Goal: Information Seeking & Learning: Learn about a topic

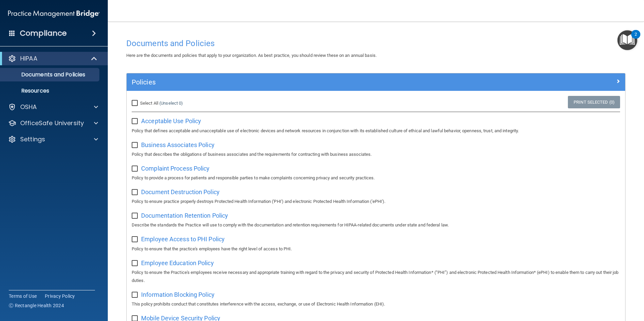
scroll to position [101, 0]
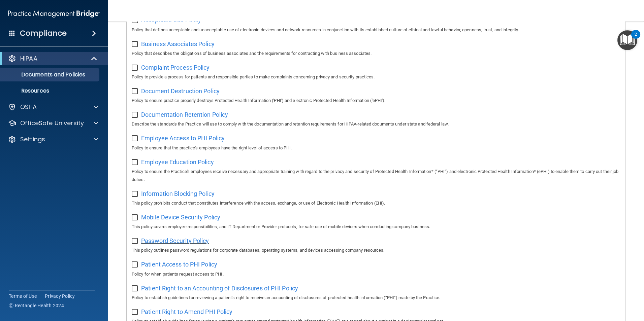
click at [186, 244] on span "Password Security Policy" at bounding box center [175, 240] width 68 height 7
click at [182, 268] on span "Patient Access to PHI Policy" at bounding box center [179, 264] width 76 height 7
click at [45, 103] on div "OSHA" at bounding box center [54, 106] width 108 height 13
click at [96, 107] on span at bounding box center [96, 107] width 4 height 8
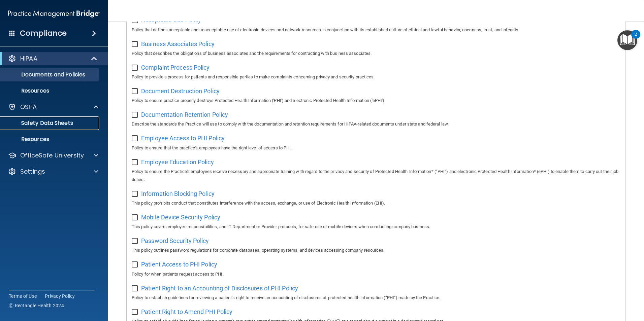
click at [57, 125] on p "Safety Data Sheets" at bounding box center [50, 123] width 92 height 7
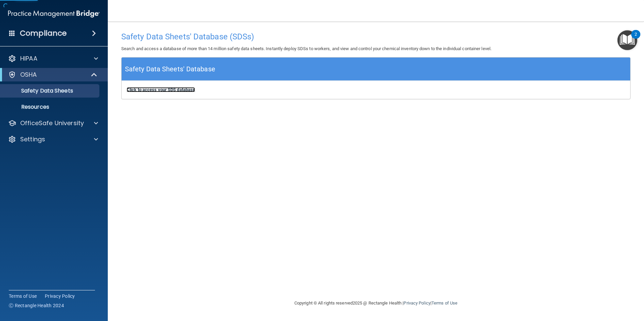
click at [149, 92] on b "Click to access your SDS database" at bounding box center [161, 89] width 68 height 5
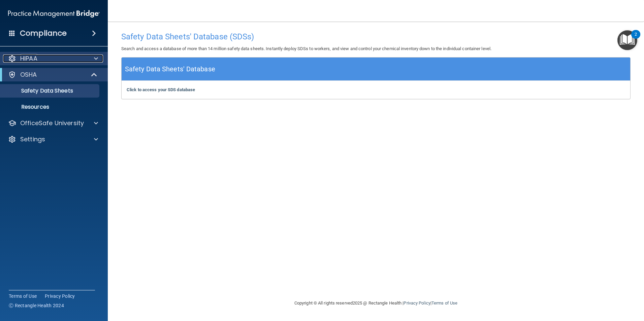
click at [56, 61] on div "HIPAA" at bounding box center [44, 59] width 83 height 8
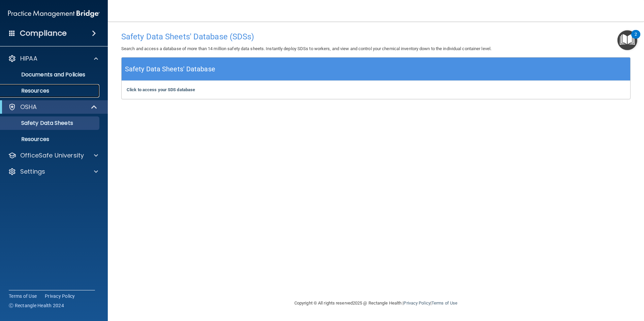
click at [55, 88] on p "Resources" at bounding box center [50, 91] width 92 height 7
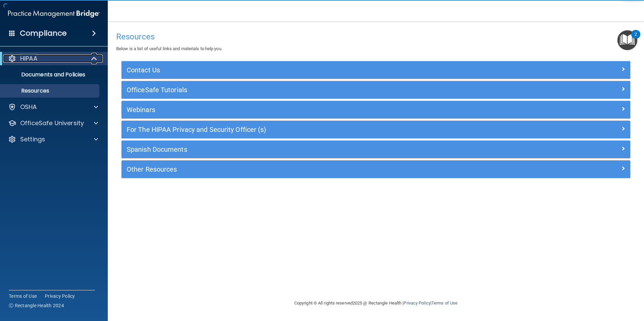
click at [97, 61] on span at bounding box center [95, 59] width 6 height 8
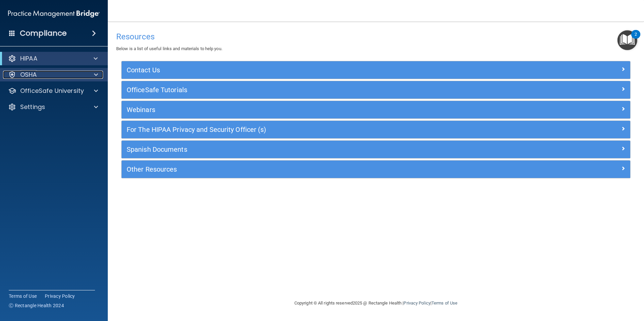
click at [44, 73] on div "OSHA" at bounding box center [44, 75] width 83 height 8
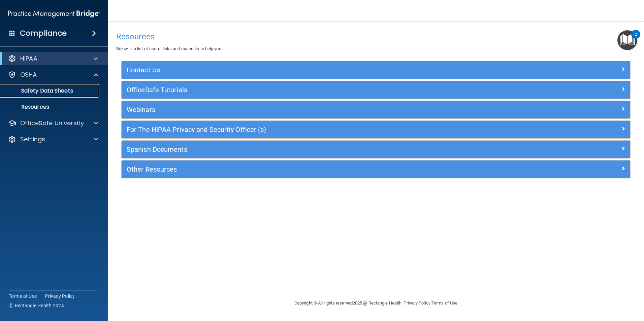
click at [37, 96] on link "Safety Data Sheets" at bounding box center [46, 90] width 106 height 13
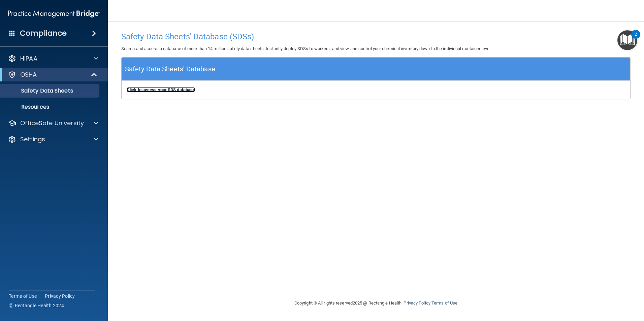
click at [145, 89] on b "Click to access your SDS database" at bounding box center [161, 89] width 68 height 5
click at [60, 57] on div "HIPAA" at bounding box center [44, 59] width 83 height 8
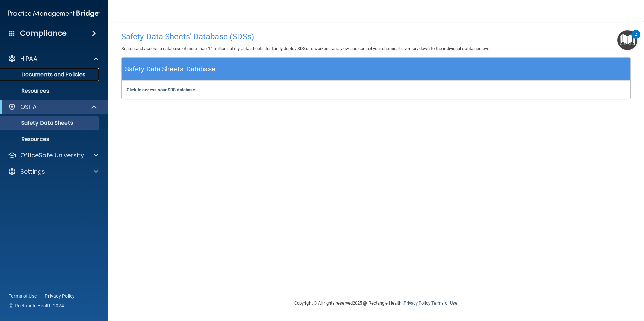
click at [72, 73] on p "Documents and Policies" at bounding box center [50, 74] width 92 height 7
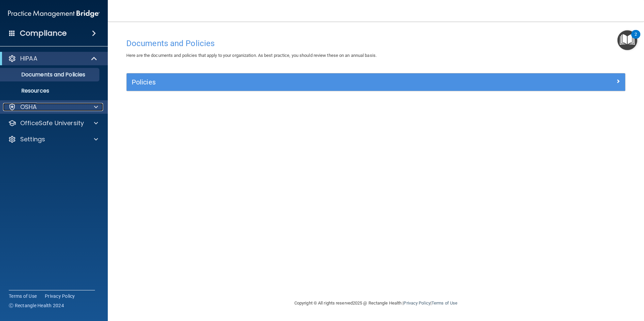
click at [47, 104] on div "OSHA" at bounding box center [44, 107] width 83 height 8
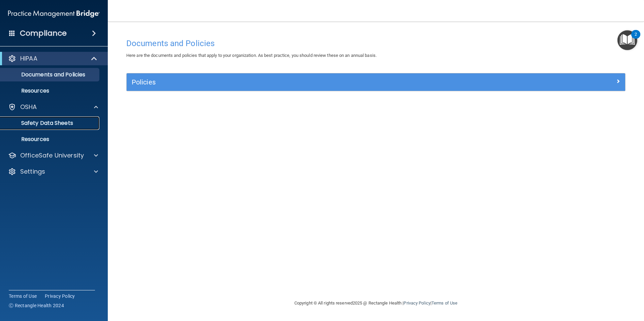
click at [47, 129] on link "Safety Data Sheets" at bounding box center [46, 122] width 106 height 13
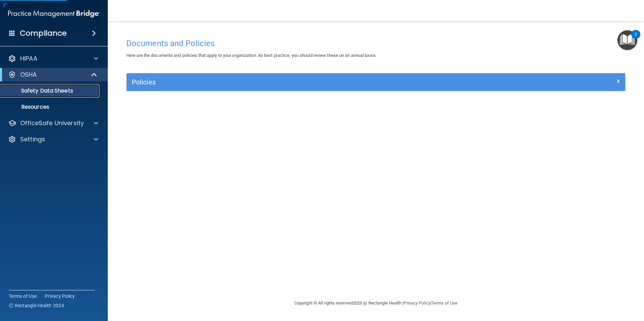
click at [48, 90] on p "Safety Data Sheets" at bounding box center [50, 91] width 92 height 7
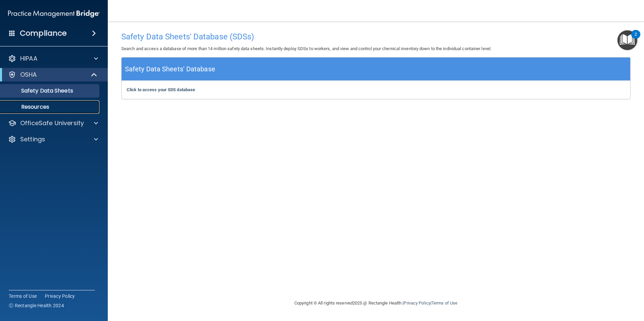
click at [70, 109] on p "Resources" at bounding box center [50, 107] width 92 height 7
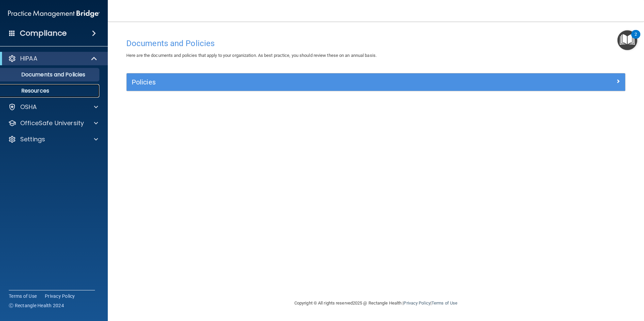
click at [48, 93] on p "Resources" at bounding box center [50, 91] width 92 height 7
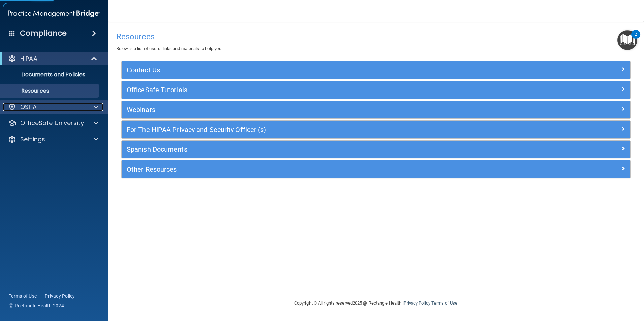
click at [45, 106] on div "OSHA" at bounding box center [44, 107] width 83 height 8
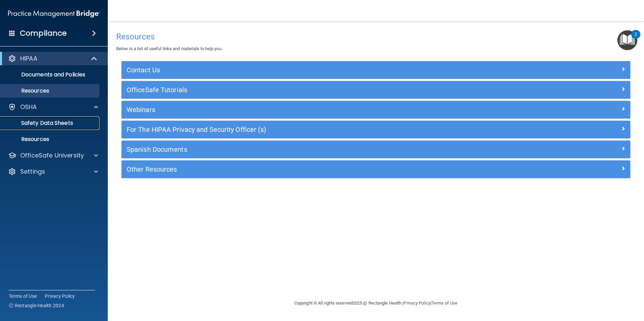
click at [42, 125] on p "Safety Data Sheets" at bounding box center [50, 123] width 92 height 7
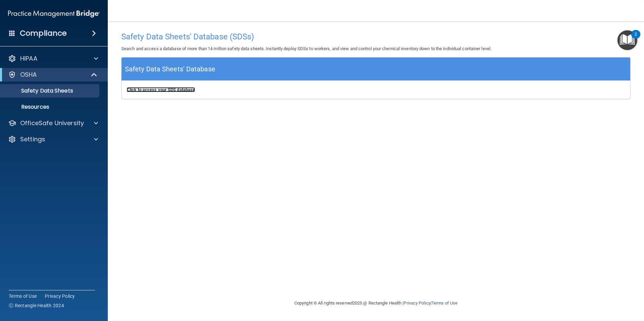
click at [176, 90] on b "Click to access your SDS database" at bounding box center [161, 89] width 68 height 5
click at [42, 128] on div "OfficeSafe University" at bounding box center [54, 122] width 108 height 13
click at [42, 139] on p "Settings" at bounding box center [32, 139] width 25 height 8
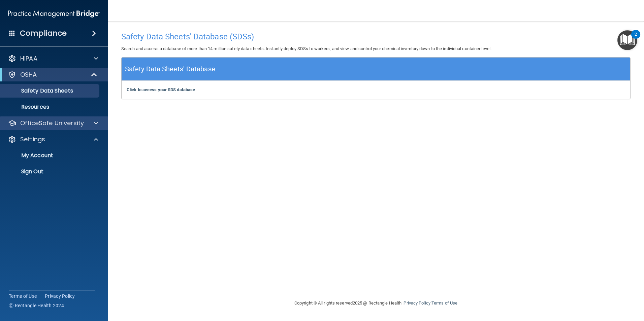
click at [47, 117] on div "OfficeSafe University" at bounding box center [54, 122] width 108 height 13
click at [82, 93] on p "Safety Data Sheets" at bounding box center [50, 91] width 92 height 7
click at [94, 78] on span at bounding box center [95, 75] width 6 height 8
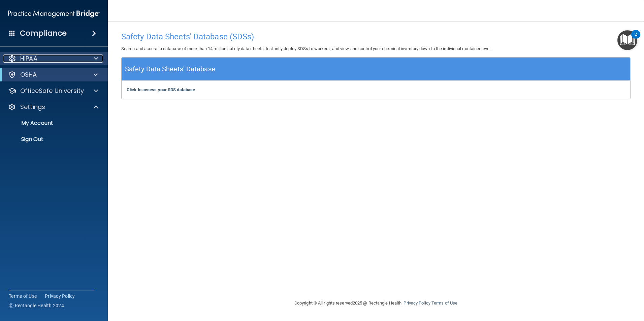
click at [96, 59] on span at bounding box center [96, 59] width 4 height 8
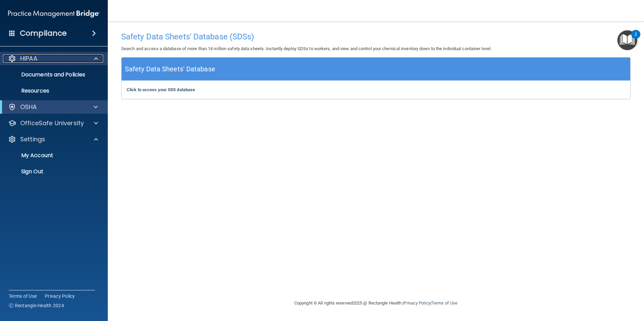
click at [98, 59] on span at bounding box center [96, 59] width 4 height 8
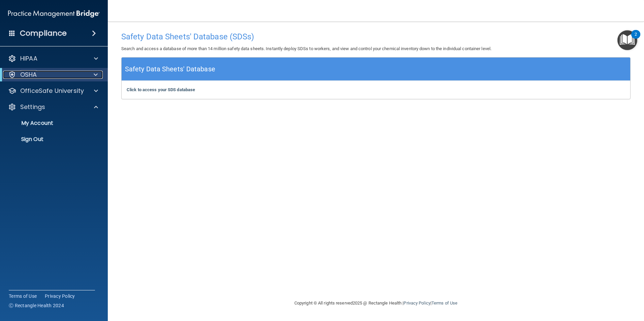
click at [97, 76] on span at bounding box center [96, 75] width 4 height 8
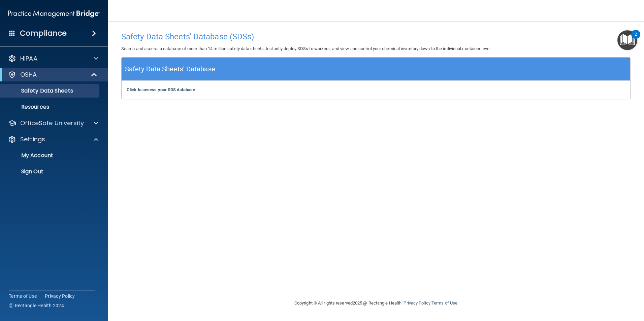
click at [12, 69] on div "OSHA" at bounding box center [54, 74] width 108 height 13
click at [94, 60] on span at bounding box center [96, 59] width 4 height 8
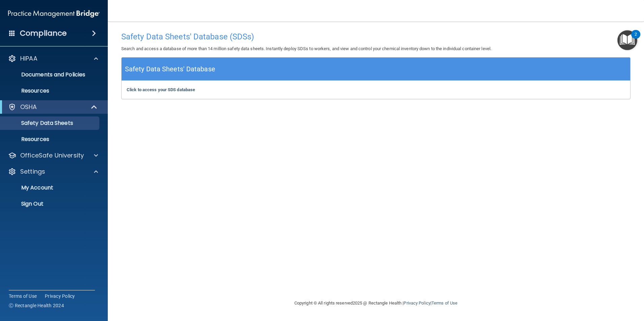
click at [217, 208] on div "Safety Data Sheets' Database (SDSs) Search and access a database of more than 1…" at bounding box center [375, 160] width 509 height 264
click at [151, 211] on div "Safety Data Sheets' Database (SDSs) Search and access a database of more than 1…" at bounding box center [375, 160] width 509 height 264
click at [96, 59] on span at bounding box center [96, 59] width 4 height 8
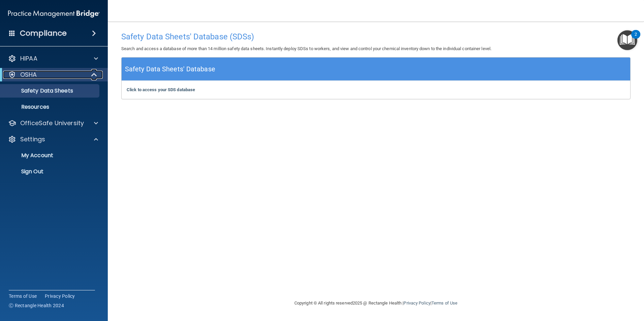
click at [94, 75] on span at bounding box center [95, 75] width 6 height 8
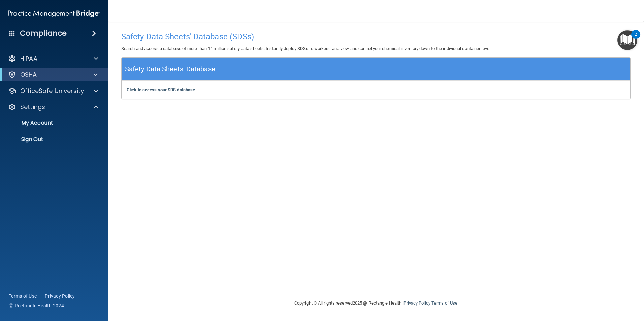
click at [45, 65] on div "HIPAA Documents and Policies Report an Incident Business Associates Emergency P…" at bounding box center [54, 100] width 108 height 102
click at [45, 59] on div "HIPAA" at bounding box center [44, 59] width 83 height 8
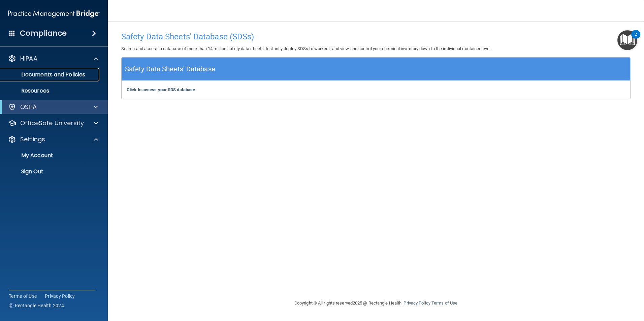
click at [40, 76] on p "Documents and Policies" at bounding box center [50, 74] width 92 height 7
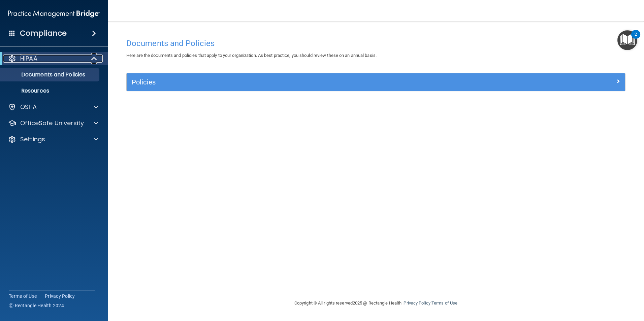
click at [57, 58] on div "HIPAA" at bounding box center [44, 59] width 83 height 8
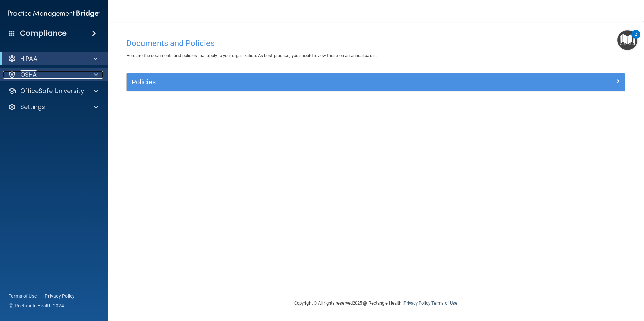
click at [52, 74] on div "OSHA" at bounding box center [44, 75] width 83 height 8
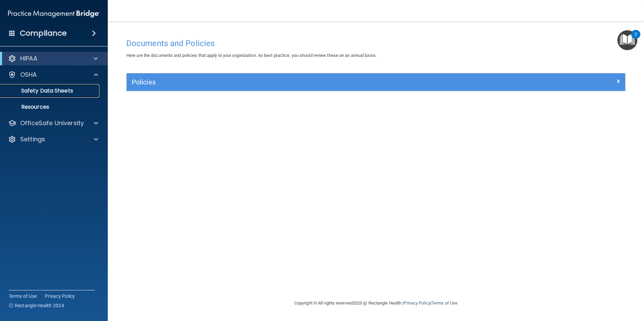
click at [48, 88] on p "Safety Data Sheets" at bounding box center [50, 91] width 92 height 7
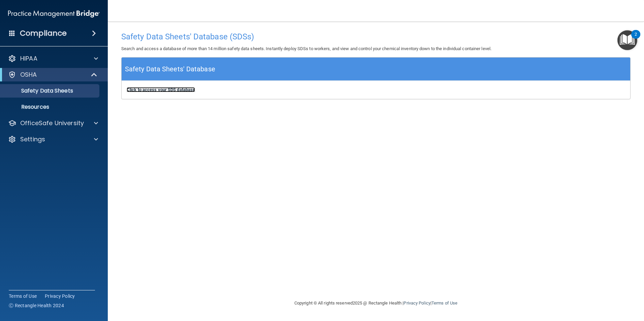
click at [161, 91] on b "Click to access your SDS database" at bounding box center [161, 89] width 68 height 5
click at [42, 58] on div "HIPAA" at bounding box center [44, 59] width 83 height 8
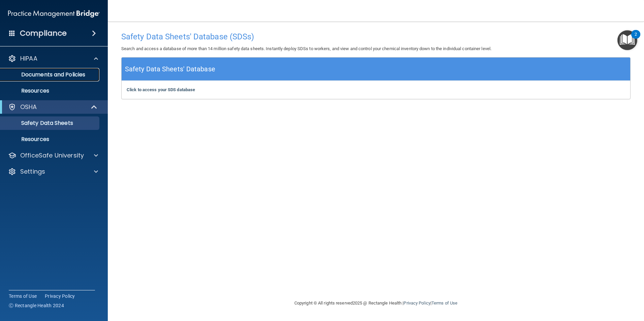
click at [39, 80] on link "Documents and Policies" at bounding box center [46, 74] width 106 height 13
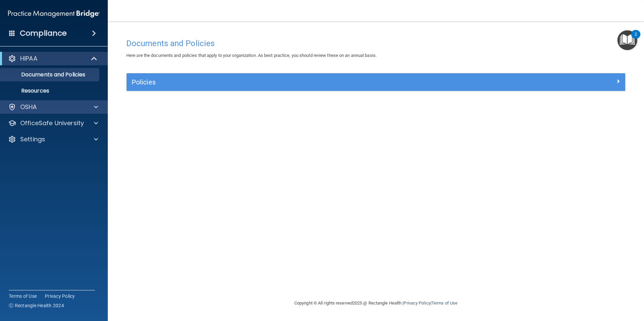
click at [36, 111] on div "OSHA" at bounding box center [54, 106] width 108 height 13
click at [99, 107] on div at bounding box center [95, 107] width 17 height 8
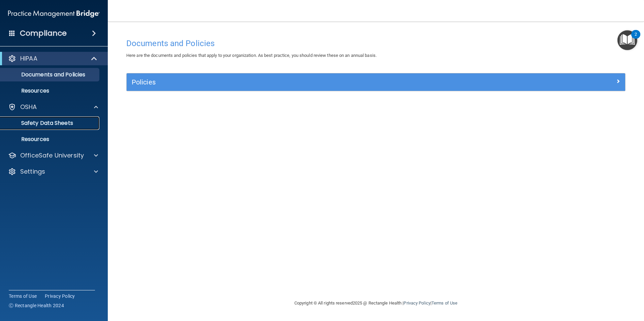
click at [72, 125] on p "Safety Data Sheets" at bounding box center [50, 123] width 92 height 7
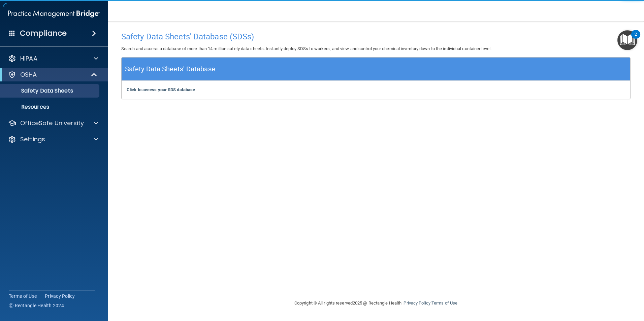
click at [197, 168] on div "Safety Data Sheets' Database (SDSs) Search and access a database of more than 1…" at bounding box center [375, 160] width 509 height 264
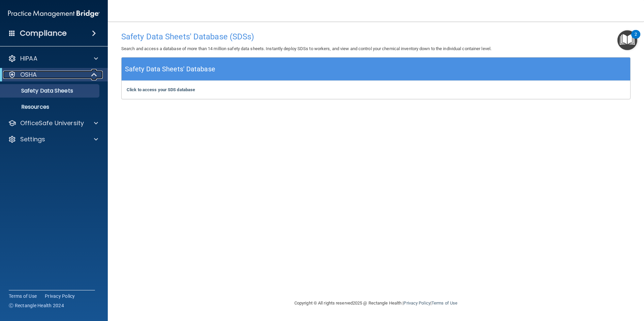
click at [92, 76] on span at bounding box center [95, 75] width 6 height 8
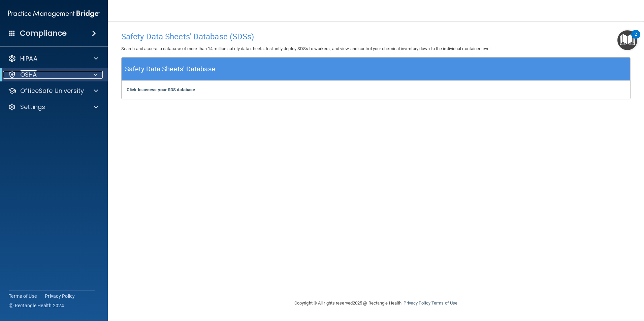
click at [94, 75] on span at bounding box center [96, 75] width 4 height 8
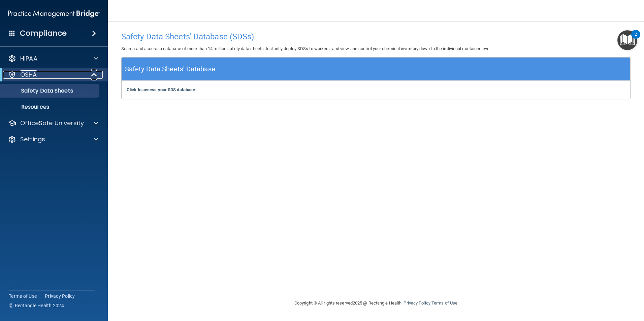
click at [95, 76] on span at bounding box center [95, 75] width 6 height 8
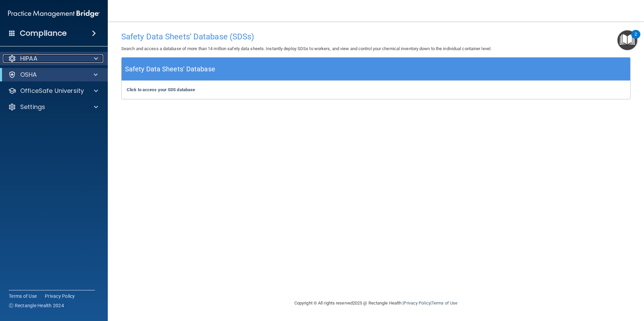
click at [96, 61] on span at bounding box center [96, 59] width 4 height 8
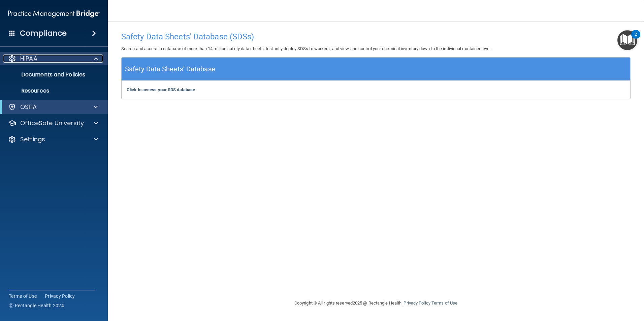
click at [95, 58] on span at bounding box center [96, 59] width 4 height 8
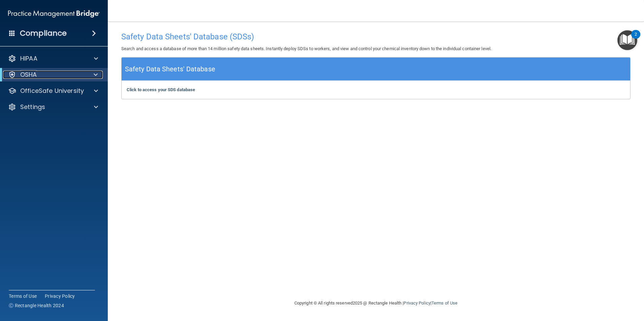
click at [96, 75] on span at bounding box center [96, 75] width 4 height 8
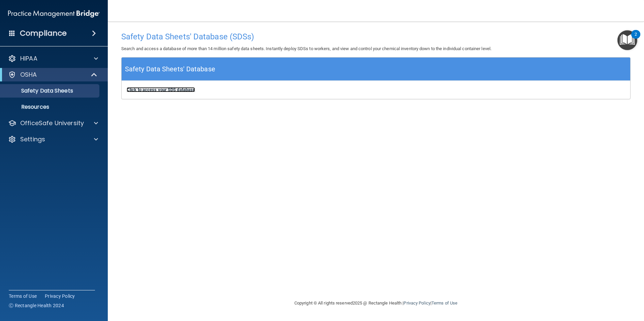
click at [146, 89] on b "Click to access your SDS database" at bounding box center [161, 89] width 68 height 5
click at [88, 57] on div at bounding box center [95, 59] width 17 height 8
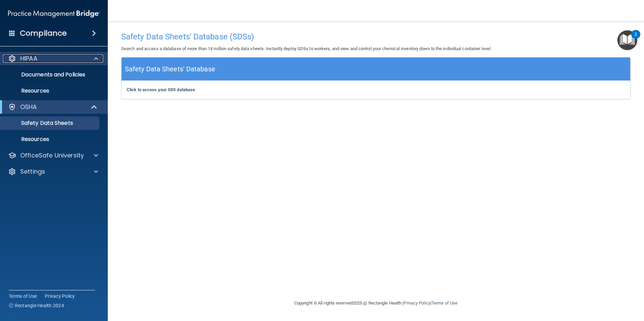
click at [96, 59] on span at bounding box center [96, 59] width 4 height 8
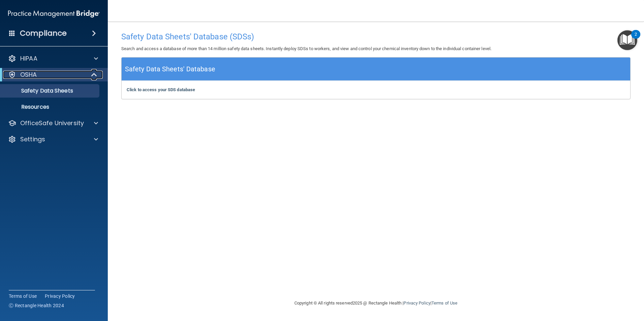
click at [92, 74] on span at bounding box center [95, 75] width 6 height 8
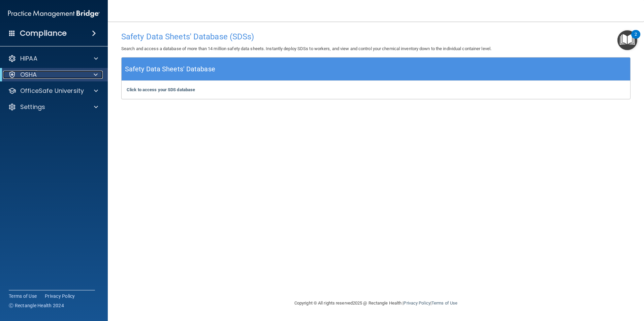
click at [91, 76] on div at bounding box center [94, 75] width 16 height 8
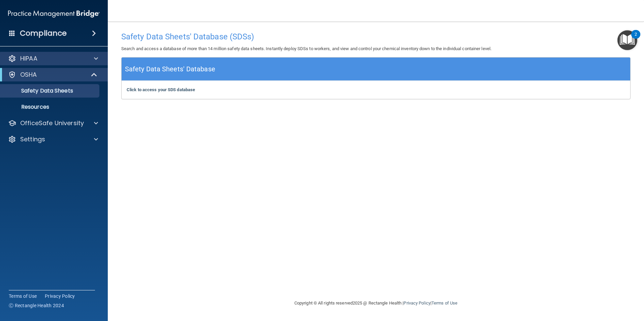
click at [95, 54] on div "HIPAA" at bounding box center [54, 58] width 108 height 13
click at [94, 56] on span at bounding box center [96, 59] width 4 height 8
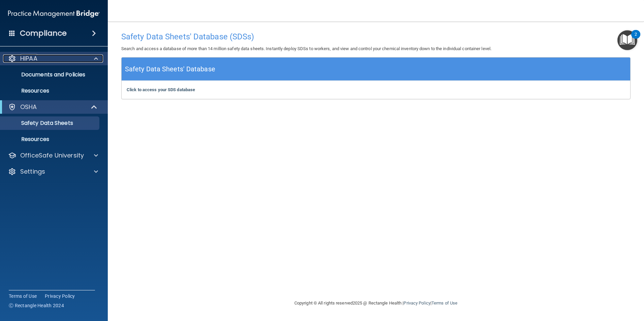
click at [98, 59] on div at bounding box center [95, 59] width 17 height 8
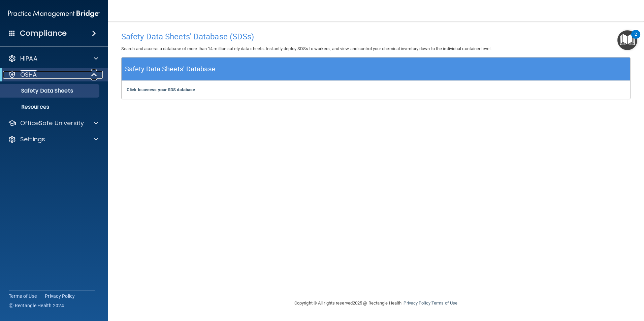
click at [95, 73] on span at bounding box center [95, 75] width 6 height 8
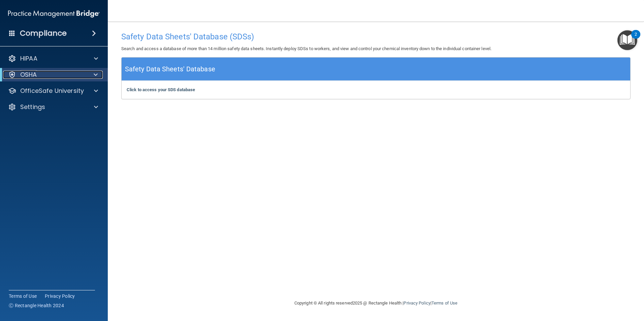
click at [95, 73] on span at bounding box center [96, 75] width 4 height 8
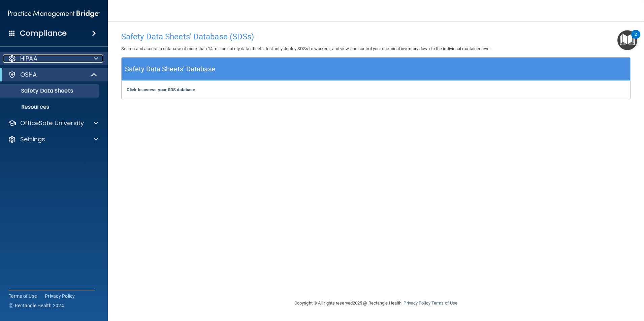
click at [93, 55] on div at bounding box center [95, 59] width 17 height 8
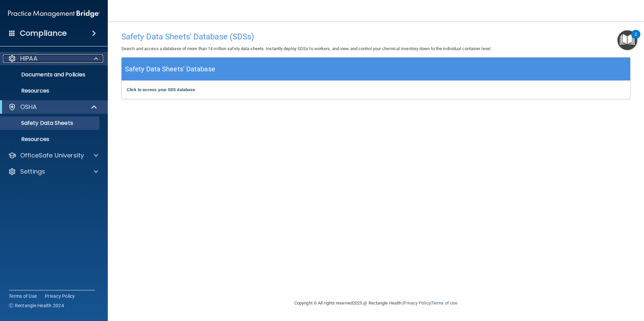
click at [93, 57] on div at bounding box center [95, 59] width 17 height 8
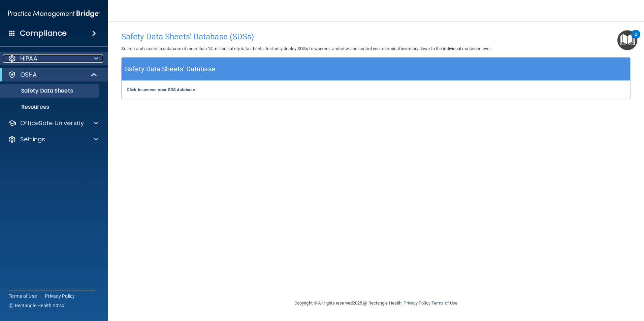
click at [59, 60] on div "HIPAA" at bounding box center [44, 59] width 83 height 8
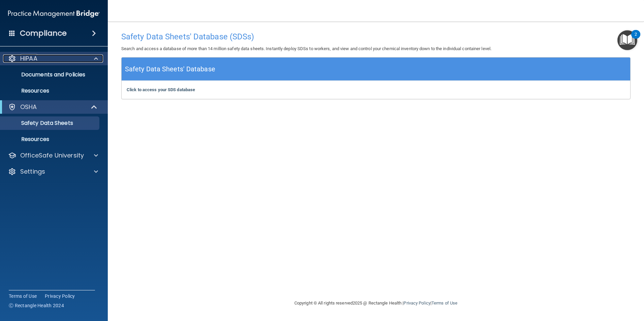
click at [92, 60] on div at bounding box center [95, 59] width 17 height 8
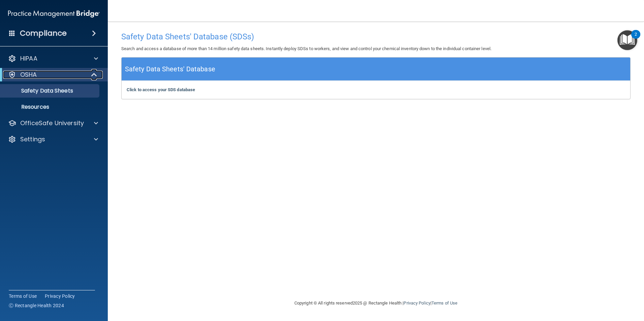
click at [92, 73] on span at bounding box center [95, 75] width 6 height 8
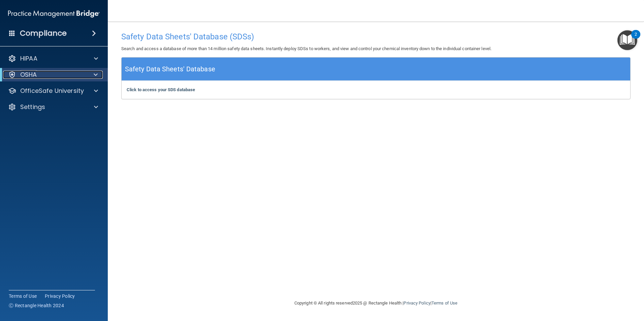
click at [92, 73] on div at bounding box center [94, 75] width 16 height 8
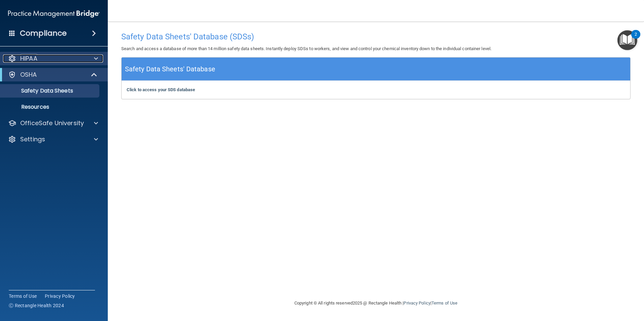
click at [90, 55] on div at bounding box center [95, 59] width 17 height 8
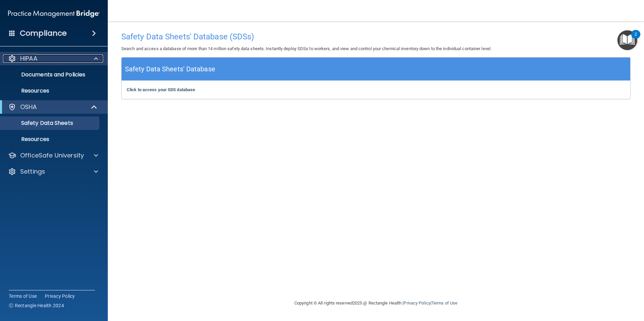
click at [90, 57] on div at bounding box center [95, 59] width 17 height 8
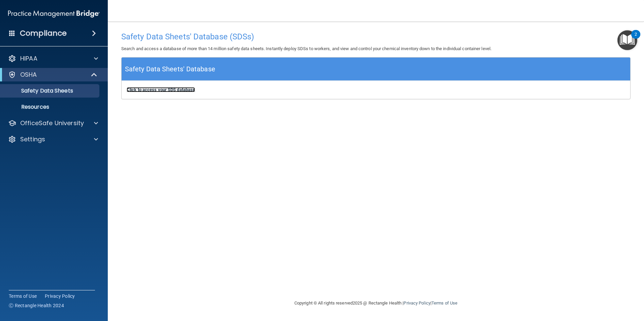
click at [143, 88] on b "Click to access your SDS database" at bounding box center [161, 89] width 68 height 5
click at [44, 104] on p "Resources" at bounding box center [50, 107] width 92 height 7
click at [43, 107] on p "Resources" at bounding box center [50, 107] width 92 height 7
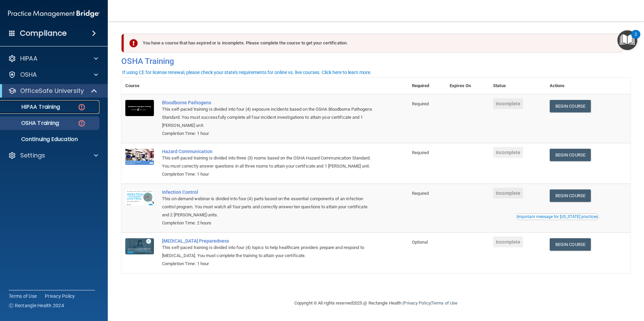
click at [67, 109] on div "HIPAA Training" at bounding box center [50, 107] width 92 height 7
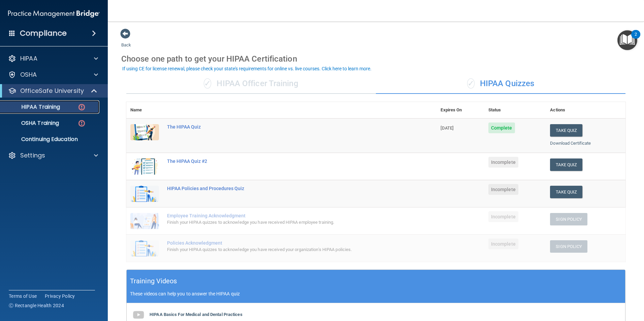
click at [58, 105] on p "HIPAA Training" at bounding box center [32, 107] width 56 height 7
click at [553, 164] on button "Take Quiz" at bounding box center [566, 165] width 32 height 12
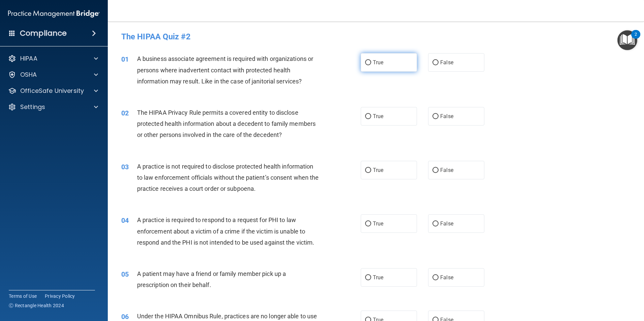
click at [369, 58] on label "True" at bounding box center [389, 62] width 56 height 19
click at [369, 60] on input "True" at bounding box center [368, 62] width 6 height 5
radio input "true"
click at [382, 125] on label "True" at bounding box center [389, 116] width 56 height 19
click at [371, 119] on input "True" at bounding box center [368, 116] width 6 height 5
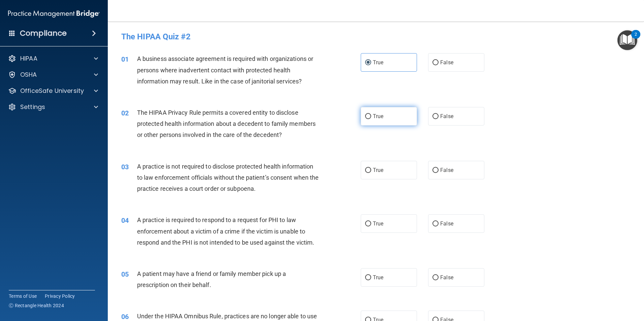
radio input "true"
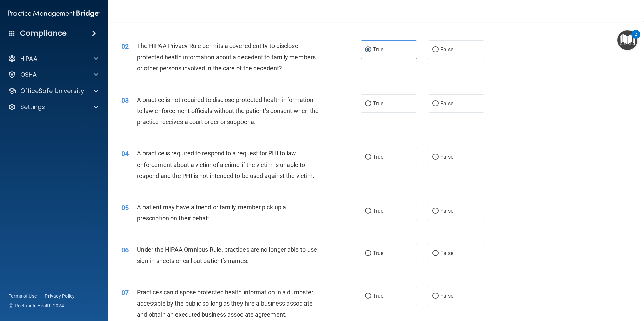
scroll to position [67, 0]
click at [368, 102] on input "True" at bounding box center [368, 103] width 6 height 5
radio input "true"
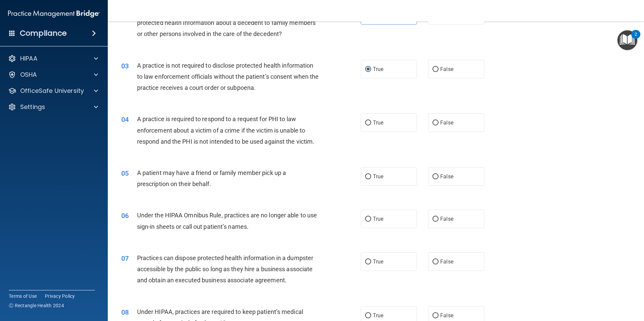
drag, startPoint x: 307, startPoint y: 175, endPoint x: 574, endPoint y: 106, distance: 275.7
click at [574, 106] on div "04 A practice is required to respond to a request for PHI to law enforcement ab…" at bounding box center [375, 132] width 519 height 54
click at [393, 129] on label "True" at bounding box center [389, 122] width 56 height 19
click at [371, 126] on input "True" at bounding box center [368, 123] width 6 height 5
radio input "true"
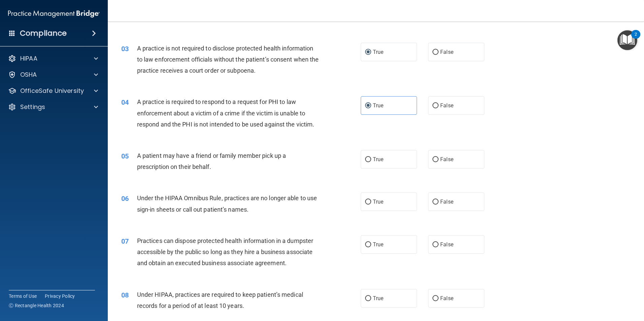
scroll to position [135, 0]
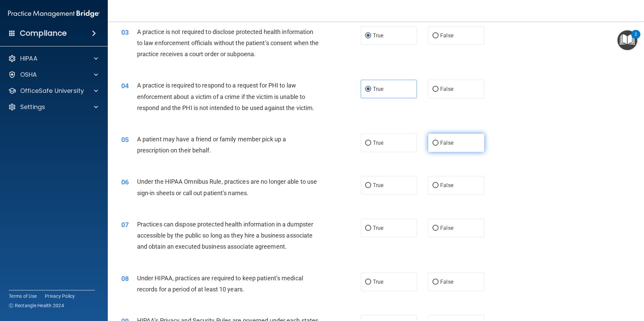
click at [465, 145] on label "False" at bounding box center [456, 143] width 56 height 19
click at [438, 145] on input "False" at bounding box center [435, 143] width 6 height 5
radio input "true"
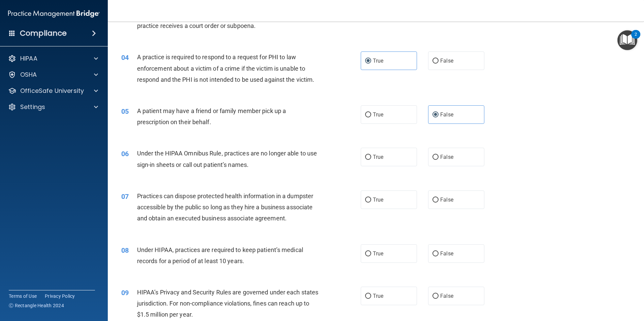
scroll to position [202, 0]
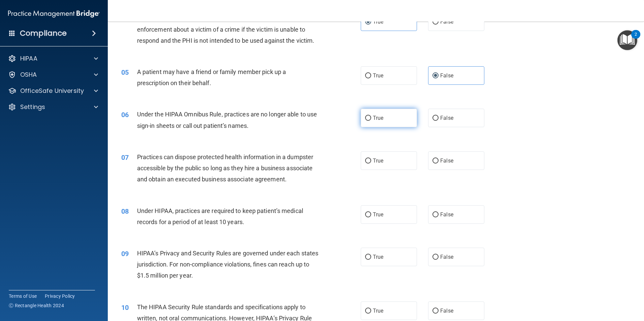
click at [383, 115] on label "True" at bounding box center [389, 118] width 56 height 19
click at [371, 116] on input "True" at bounding box center [368, 118] width 6 height 5
radio input "true"
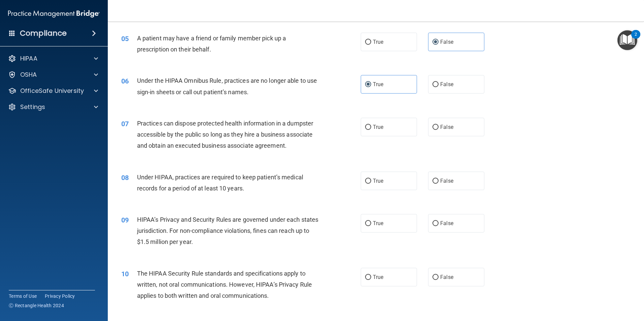
scroll to position [269, 0]
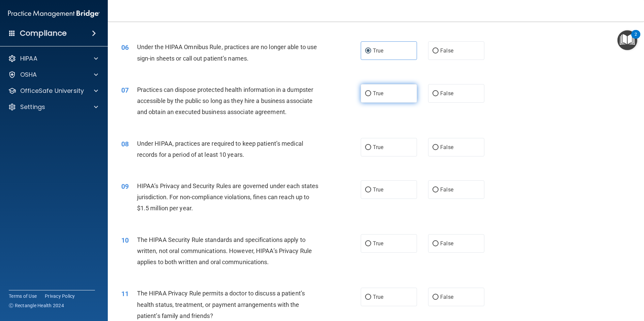
click at [395, 94] on label "True" at bounding box center [389, 93] width 56 height 19
click at [371, 94] on input "True" at bounding box center [368, 93] width 6 height 5
radio input "true"
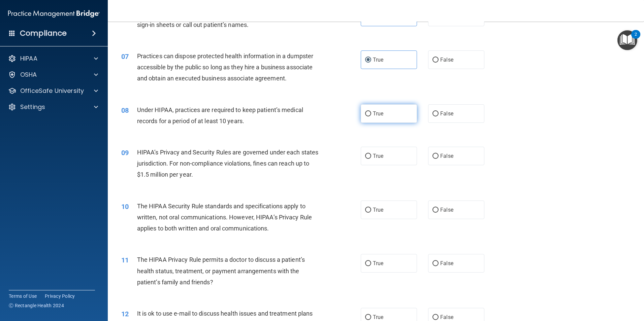
click at [368, 104] on label "True" at bounding box center [389, 113] width 56 height 19
click at [368, 111] on input "True" at bounding box center [368, 113] width 6 height 5
radio input "true"
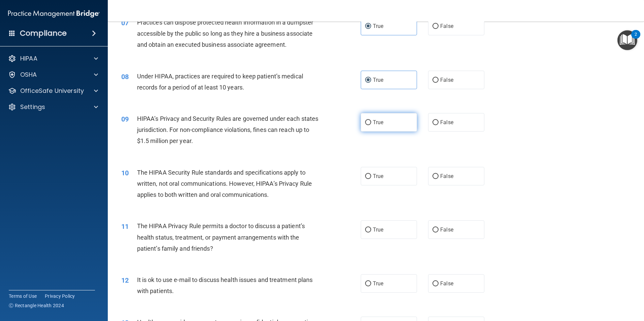
click at [397, 125] on label "True" at bounding box center [389, 122] width 56 height 19
click at [371, 125] on input "True" at bounding box center [368, 122] width 6 height 5
radio input "true"
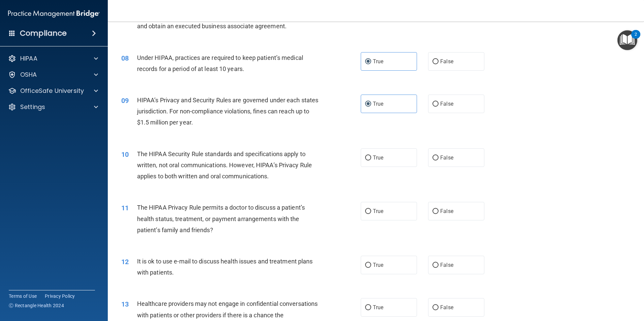
scroll to position [370, 0]
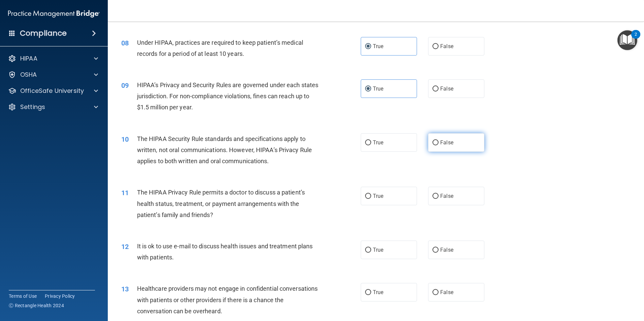
click at [448, 143] on span "False" at bounding box center [446, 142] width 13 height 6
click at [438, 143] on input "False" at bounding box center [435, 142] width 6 height 5
radio input "true"
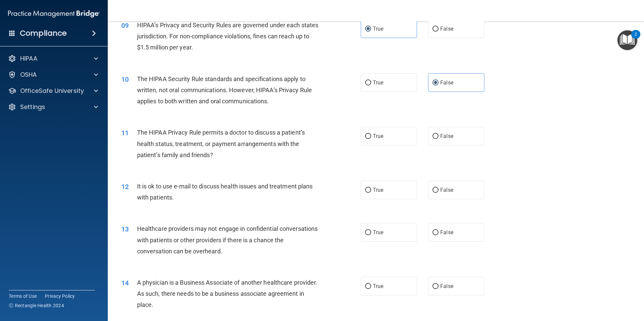
scroll to position [438, 0]
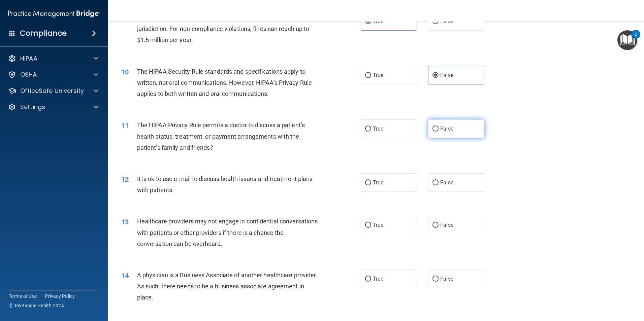
click at [433, 129] on input "False" at bounding box center [435, 129] width 6 height 5
radio input "true"
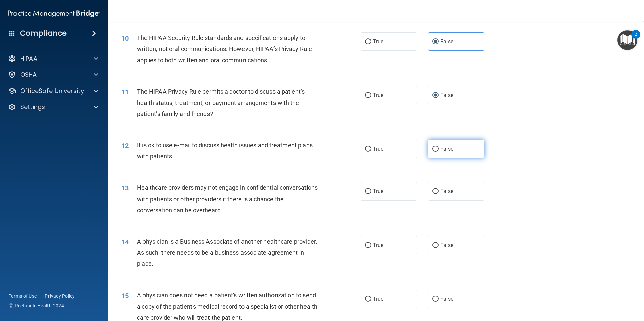
click at [434, 149] on input "False" at bounding box center [435, 149] width 6 height 5
radio input "true"
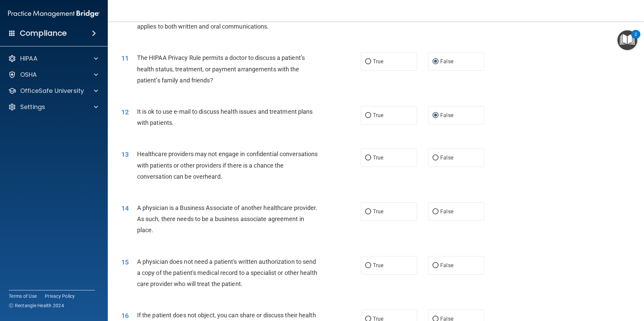
scroll to position [539, 0]
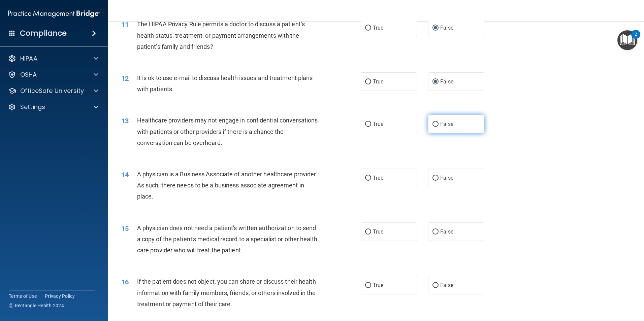
click at [440, 121] on span "False" at bounding box center [446, 124] width 13 height 6
click at [438, 122] on input "False" at bounding box center [435, 124] width 6 height 5
radio input "true"
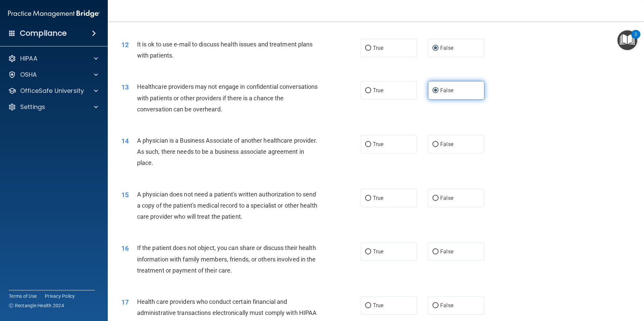
click at [444, 84] on label "False" at bounding box center [456, 90] width 56 height 19
click at [438, 88] on input "False" at bounding box center [435, 90] width 6 height 5
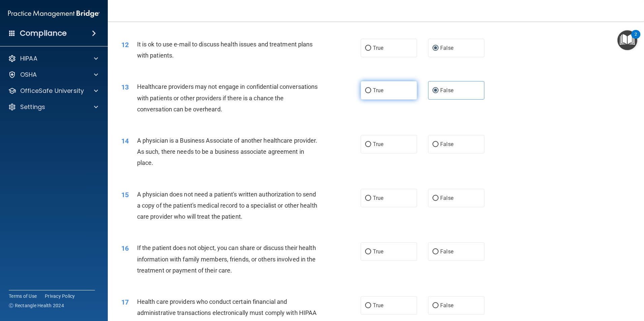
click at [381, 88] on label "True" at bounding box center [389, 90] width 56 height 19
click at [371, 88] on input "True" at bounding box center [368, 90] width 6 height 5
radio input "true"
radio input "false"
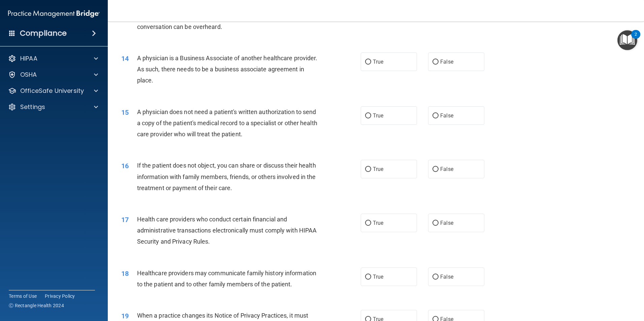
scroll to position [640, 0]
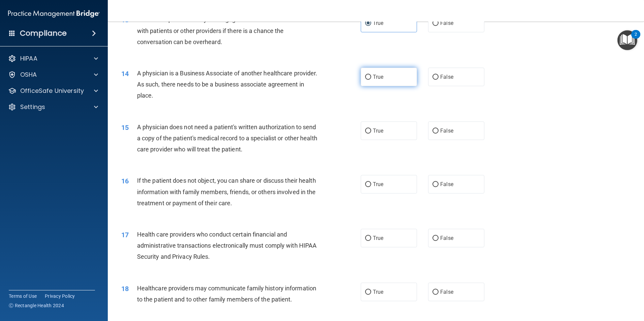
click at [397, 79] on label "True" at bounding box center [389, 77] width 56 height 19
click at [371, 79] on input "True" at bounding box center [368, 77] width 6 height 5
radio input "true"
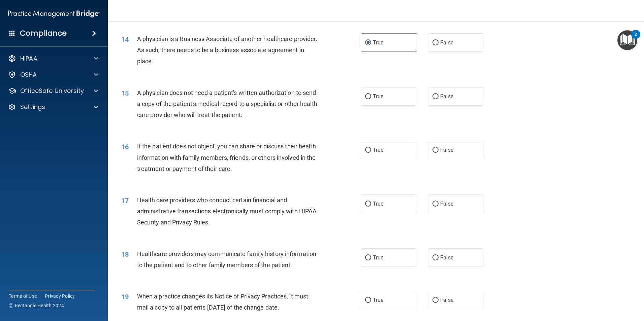
scroll to position [707, 0]
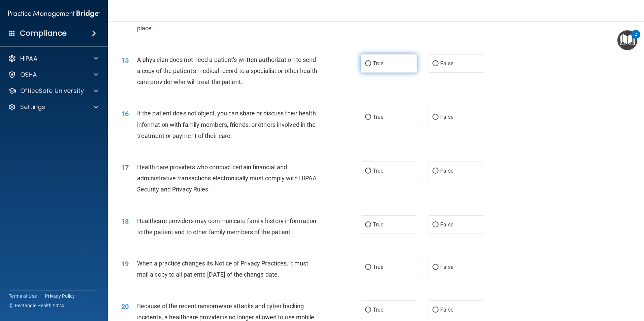
click at [373, 64] on span "True" at bounding box center [378, 63] width 10 height 6
click at [371, 64] on input "True" at bounding box center [368, 63] width 6 height 5
radio input "true"
click at [373, 64] on span "True" at bounding box center [378, 63] width 10 height 6
click at [371, 64] on input "True" at bounding box center [368, 63] width 6 height 5
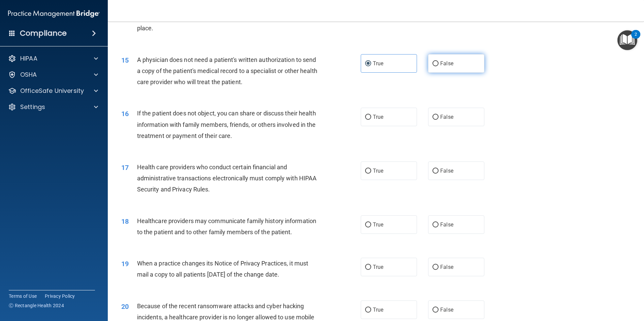
drag, startPoint x: 372, startPoint y: 64, endPoint x: 441, endPoint y: 67, distance: 69.4
click at [441, 67] on label "False" at bounding box center [456, 63] width 56 height 19
click at [438, 66] on input "False" at bounding box center [435, 63] width 6 height 5
radio input "true"
radio input "false"
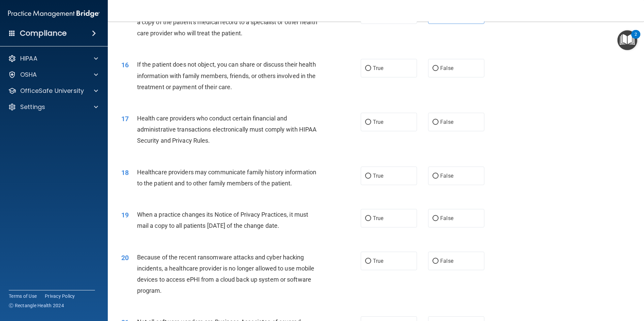
scroll to position [741, 0]
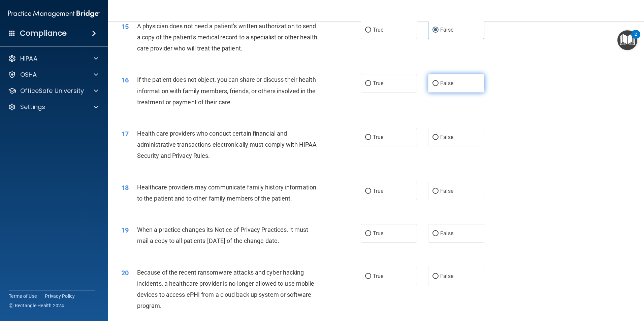
click at [445, 89] on label "False" at bounding box center [456, 83] width 56 height 19
click at [438, 86] on input "False" at bounding box center [435, 83] width 6 height 5
radio input "true"
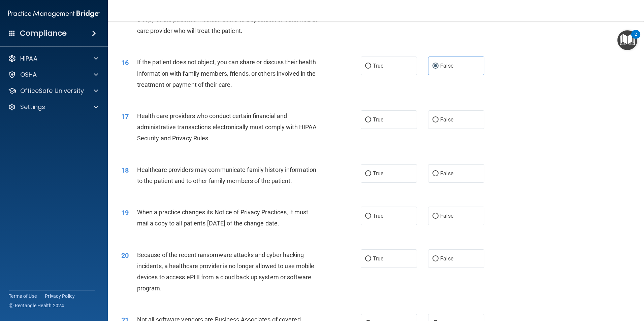
scroll to position [774, 0]
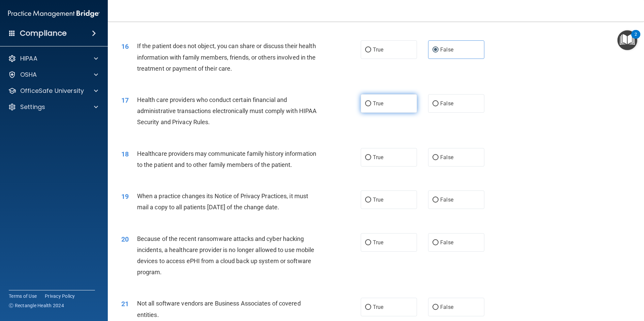
click at [379, 101] on span "True" at bounding box center [378, 103] width 10 height 6
click at [371, 101] on input "True" at bounding box center [368, 103] width 6 height 5
radio input "true"
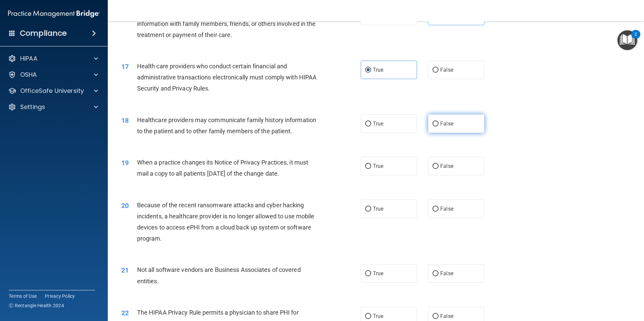
click at [441, 123] on span "False" at bounding box center [446, 124] width 13 height 6
click at [438, 123] on input "False" at bounding box center [435, 124] width 6 height 5
radio input "true"
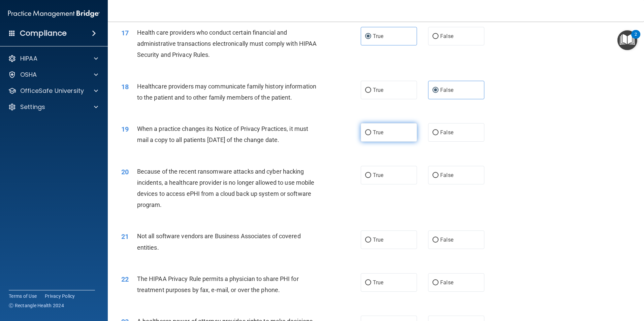
click at [366, 130] on input "True" at bounding box center [368, 132] width 6 height 5
radio input "true"
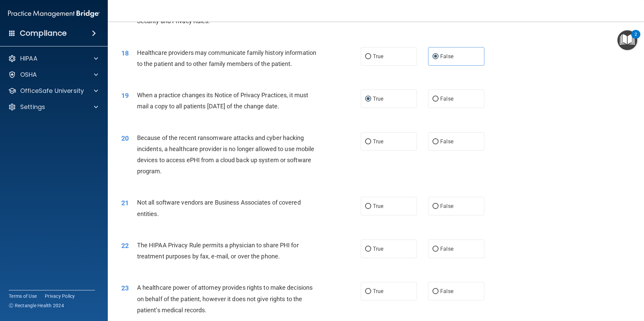
scroll to position [909, 0]
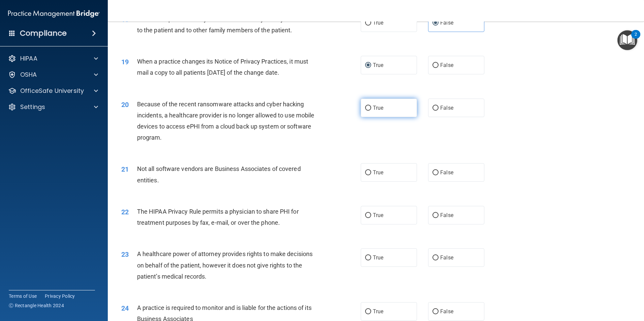
click at [404, 108] on label "True" at bounding box center [389, 108] width 56 height 19
click at [371, 108] on input "True" at bounding box center [368, 108] width 6 height 5
radio input "true"
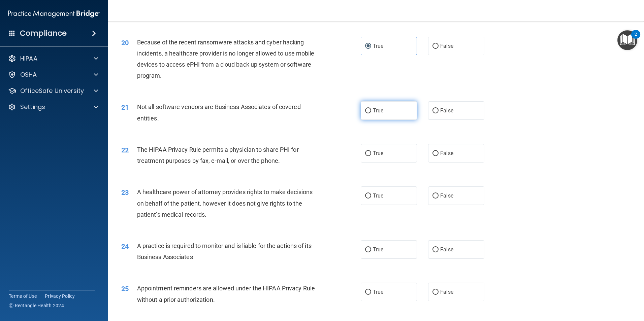
scroll to position [976, 0]
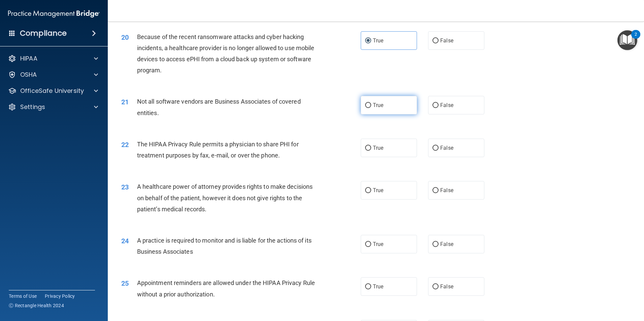
click at [361, 98] on label "True" at bounding box center [389, 105] width 56 height 19
click at [365, 103] on input "True" at bounding box center [368, 105] width 6 height 5
radio input "true"
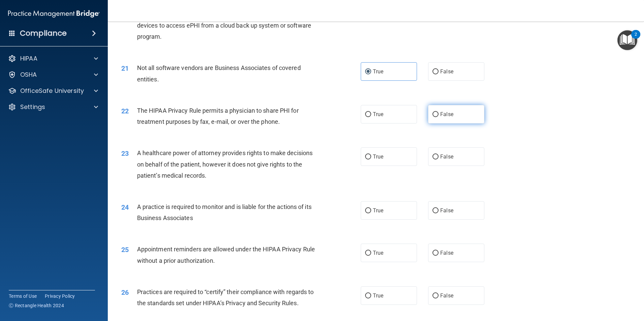
click at [441, 118] on label "False" at bounding box center [456, 114] width 56 height 19
click at [438, 117] on input "False" at bounding box center [435, 114] width 6 height 5
radio input "true"
click at [443, 118] on label "False" at bounding box center [456, 114] width 56 height 19
click at [438, 117] on input "False" at bounding box center [435, 114] width 6 height 5
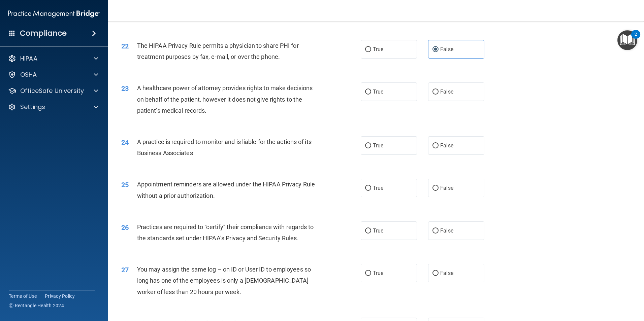
scroll to position [1077, 0]
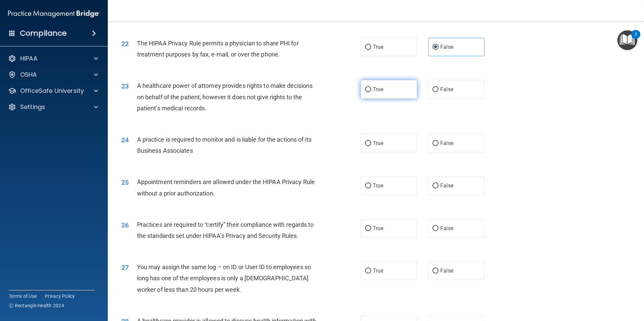
click at [388, 91] on label "True" at bounding box center [389, 89] width 56 height 19
click at [371, 91] on input "True" at bounding box center [368, 89] width 6 height 5
radio input "true"
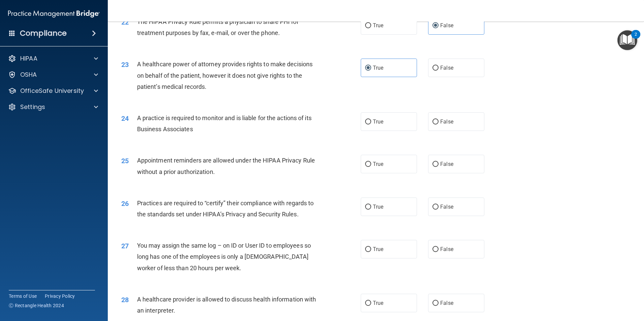
scroll to position [1111, 0]
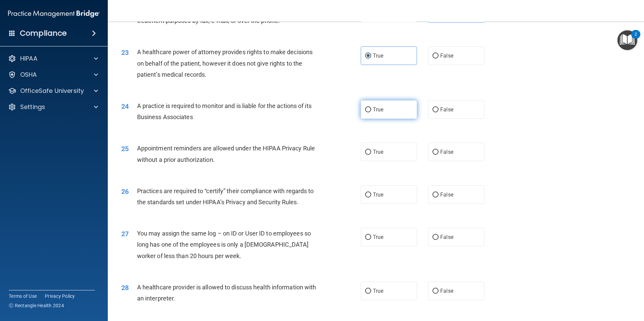
click at [381, 109] on label "True" at bounding box center [389, 109] width 56 height 19
click at [371, 109] on input "True" at bounding box center [368, 109] width 6 height 5
radio input "true"
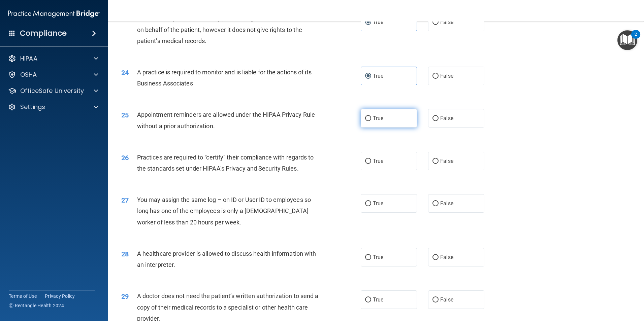
click at [373, 117] on span "True" at bounding box center [378, 118] width 10 height 6
click at [371, 117] on input "True" at bounding box center [368, 118] width 6 height 5
radio input "true"
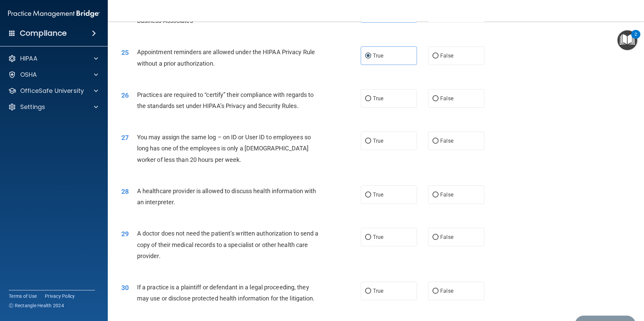
scroll to position [1212, 0]
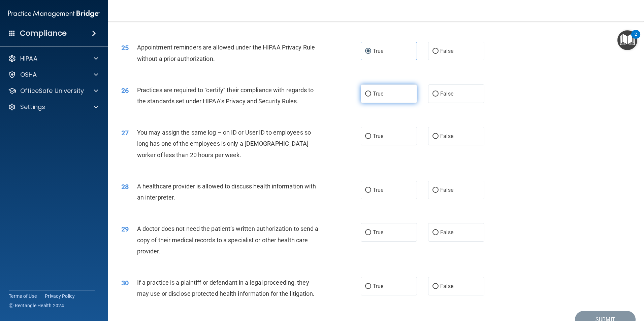
click at [383, 100] on label "True" at bounding box center [389, 93] width 56 height 19
click at [371, 97] on input "True" at bounding box center [368, 94] width 6 height 5
radio input "true"
click at [442, 139] on span "False" at bounding box center [446, 136] width 13 height 6
click at [438, 139] on input "False" at bounding box center [435, 136] width 6 height 5
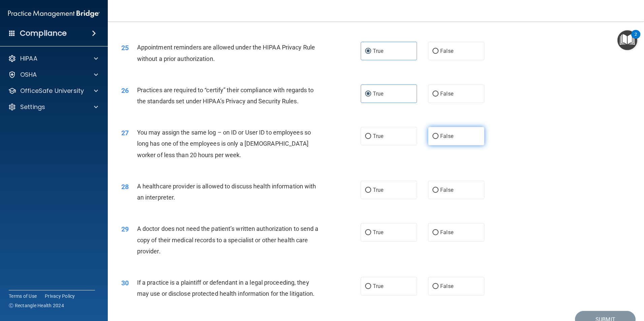
radio input "true"
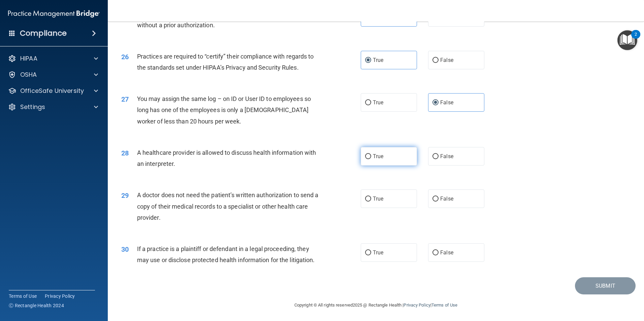
click at [374, 160] on label "True" at bounding box center [389, 156] width 56 height 19
click at [371, 159] on input "True" at bounding box center [368, 156] width 6 height 5
radio input "true"
click at [443, 194] on label "False" at bounding box center [456, 198] width 56 height 19
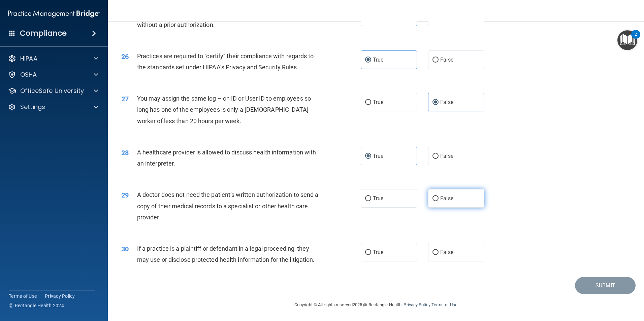
click at [438, 196] on input "False" at bounding box center [435, 198] width 6 height 5
radio input "true"
click at [388, 257] on label "True" at bounding box center [389, 252] width 56 height 19
click at [371, 255] on input "True" at bounding box center [368, 252] width 6 height 5
radio input "true"
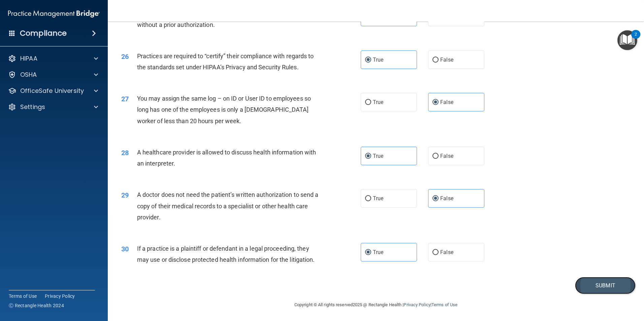
click at [591, 288] on button "Submit" at bounding box center [605, 285] width 61 height 17
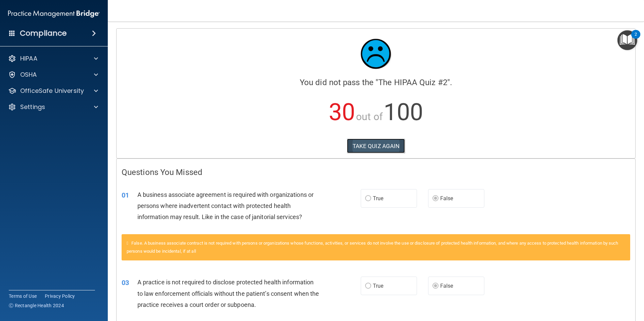
click at [366, 143] on button "TAKE QUIZ AGAIN" at bounding box center [376, 146] width 58 height 15
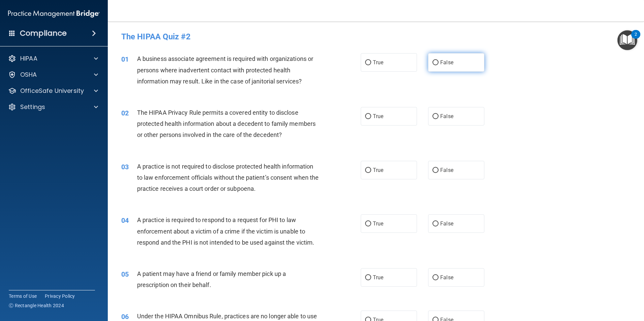
click at [440, 62] on span "False" at bounding box center [446, 62] width 13 height 6
click at [438, 62] on input "False" at bounding box center [435, 62] width 6 height 5
radio input "true"
click at [386, 122] on label "True" at bounding box center [389, 116] width 56 height 19
click at [371, 119] on input "True" at bounding box center [368, 116] width 6 height 5
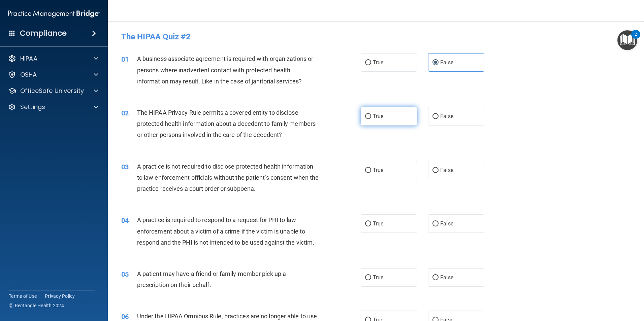
radio input "true"
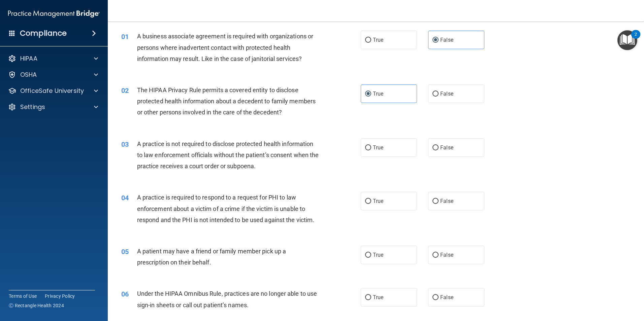
scroll to position [34, 0]
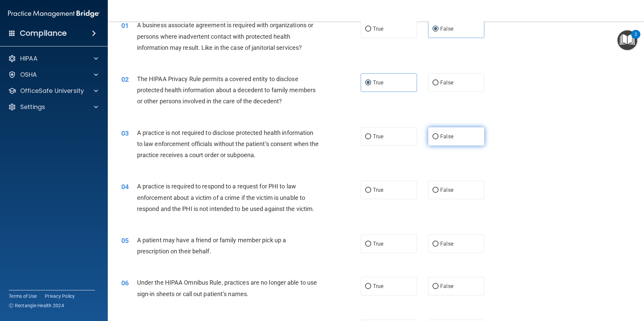
click at [449, 141] on label "False" at bounding box center [456, 136] width 56 height 19
click at [438, 139] on input "False" at bounding box center [435, 136] width 6 height 5
radio input "true"
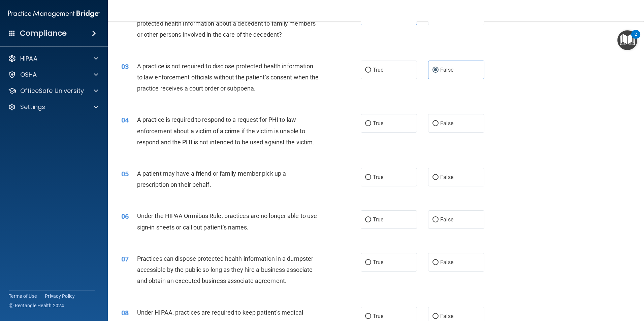
scroll to position [101, 0]
click at [368, 116] on label "True" at bounding box center [389, 122] width 56 height 19
click at [368, 121] on input "True" at bounding box center [368, 123] width 6 height 5
radio input "true"
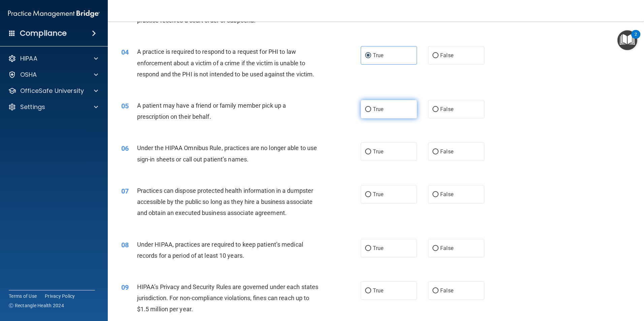
click at [377, 110] on span "True" at bounding box center [378, 109] width 10 height 6
click at [371, 110] on input "True" at bounding box center [368, 109] width 6 height 5
radio input "true"
click at [367, 152] on input "True" at bounding box center [368, 151] width 6 height 5
radio input "true"
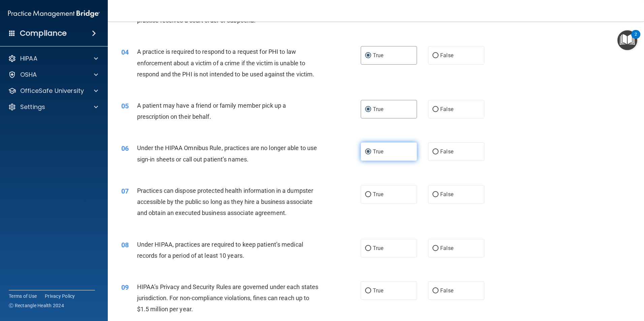
scroll to position [202, 0]
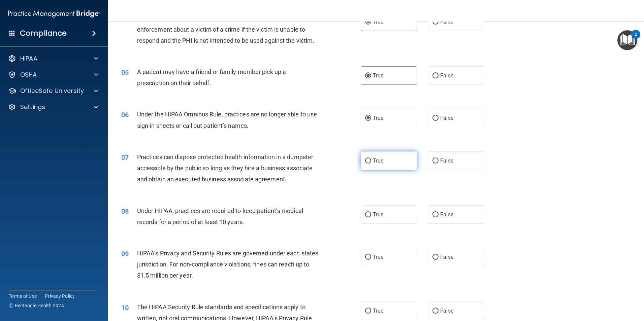
click at [373, 163] on span "True" at bounding box center [378, 161] width 10 height 6
click at [371, 163] on input "True" at bounding box center [368, 161] width 6 height 5
radio input "true"
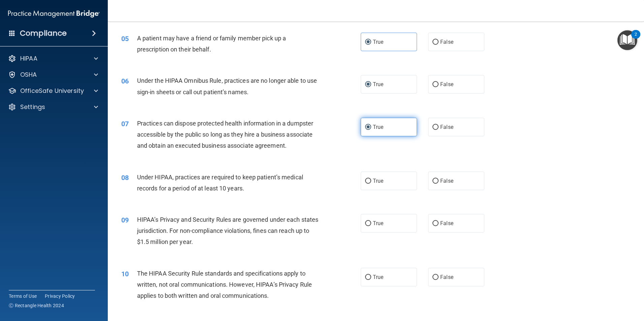
click at [374, 127] on span "True" at bounding box center [378, 127] width 10 height 6
click at [371, 127] on input "True" at bounding box center [368, 127] width 6 height 5
click at [377, 86] on span "True" at bounding box center [378, 84] width 10 height 6
click at [371, 86] on input "True" at bounding box center [368, 84] width 6 height 5
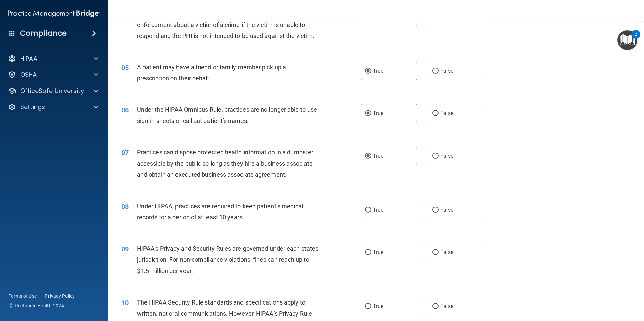
scroll to position [168, 0]
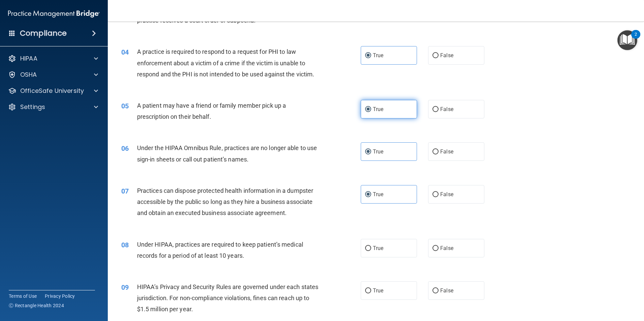
click at [390, 108] on label "True" at bounding box center [389, 109] width 56 height 19
click at [371, 108] on input "True" at bounding box center [368, 109] width 6 height 5
click at [435, 110] on label "False" at bounding box center [456, 109] width 56 height 19
click at [435, 110] on input "False" at bounding box center [435, 109] width 6 height 5
radio input "true"
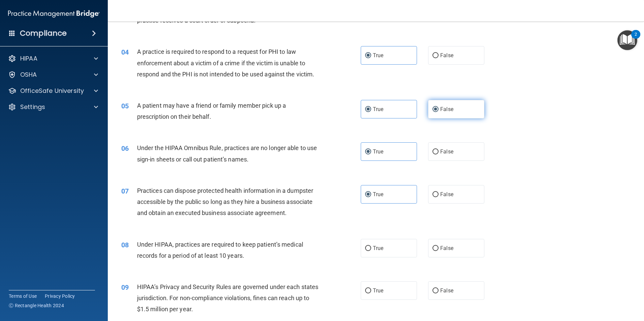
radio input "false"
click at [432, 152] on input "False" at bounding box center [435, 151] width 6 height 5
radio input "true"
radio input "false"
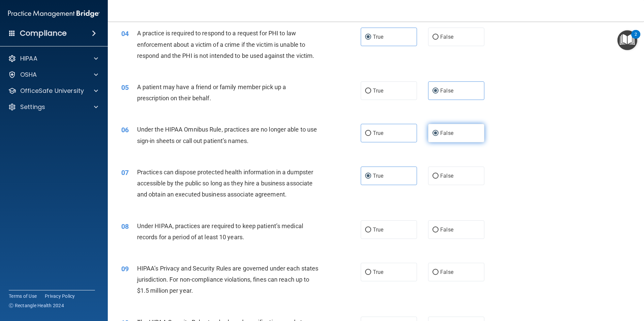
scroll to position [202, 0]
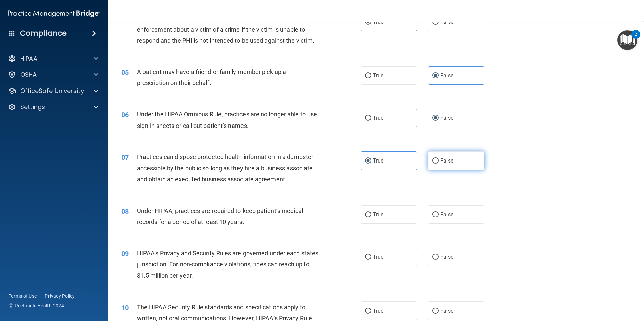
click at [433, 159] on input "False" at bounding box center [435, 161] width 6 height 5
radio input "true"
radio input "false"
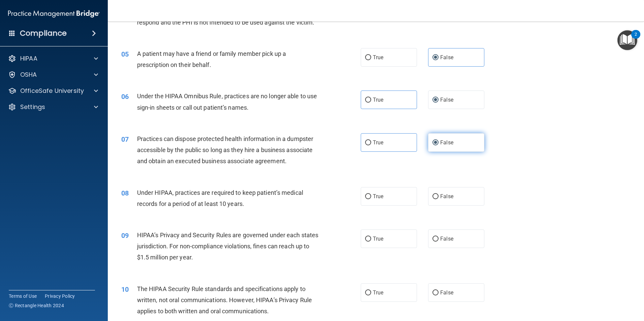
scroll to position [236, 0]
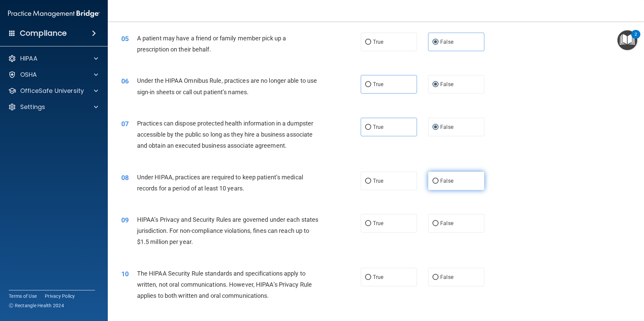
click at [433, 181] on input "False" at bounding box center [435, 181] width 6 height 5
radio input "true"
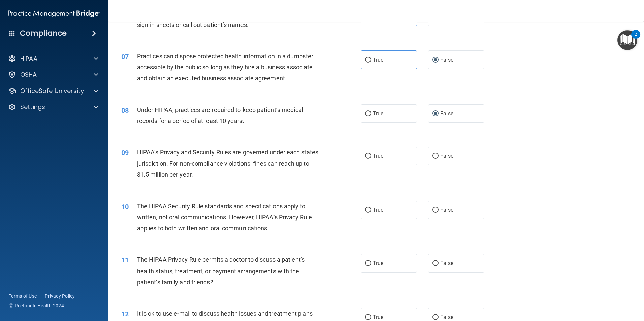
scroll to position [337, 0]
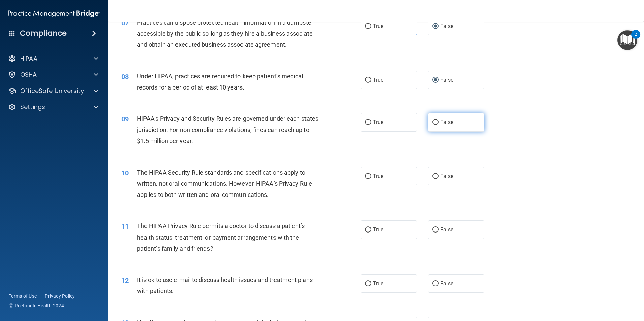
click at [432, 118] on label "False" at bounding box center [456, 122] width 56 height 19
click at [432, 120] on input "False" at bounding box center [435, 122] width 6 height 5
radio input "true"
click at [373, 177] on span "True" at bounding box center [378, 176] width 10 height 6
click at [371, 177] on input "True" at bounding box center [368, 176] width 6 height 5
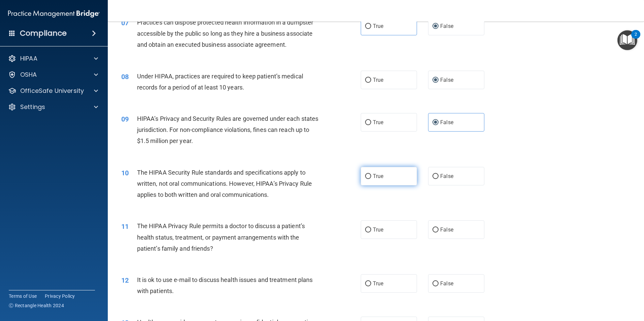
radio input "true"
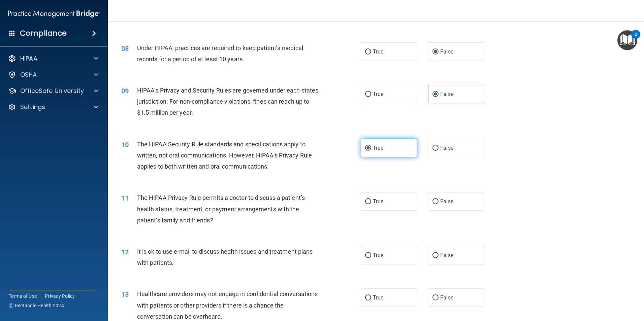
scroll to position [404, 0]
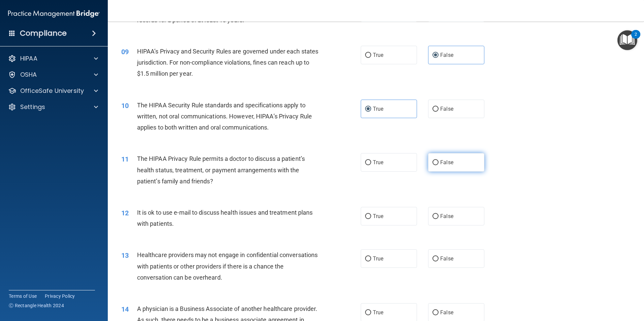
click at [442, 164] on span "False" at bounding box center [446, 162] width 13 height 6
click at [438, 164] on input "False" at bounding box center [435, 162] width 6 height 5
radio input "true"
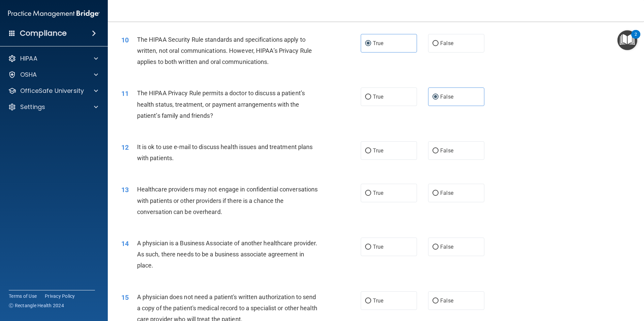
scroll to position [471, 0]
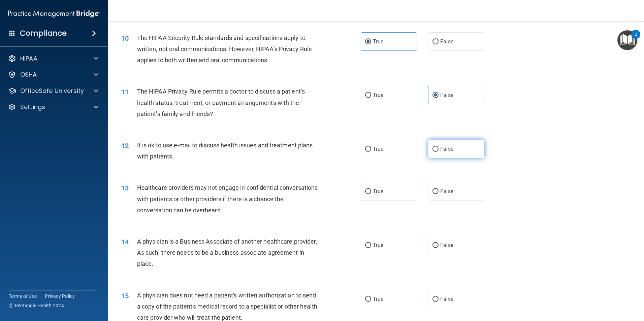
click at [452, 145] on label "False" at bounding box center [456, 149] width 56 height 19
click at [438, 147] on input "False" at bounding box center [435, 149] width 6 height 5
radio input "true"
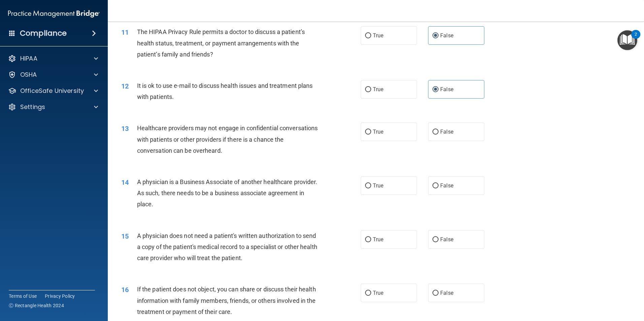
scroll to position [539, 0]
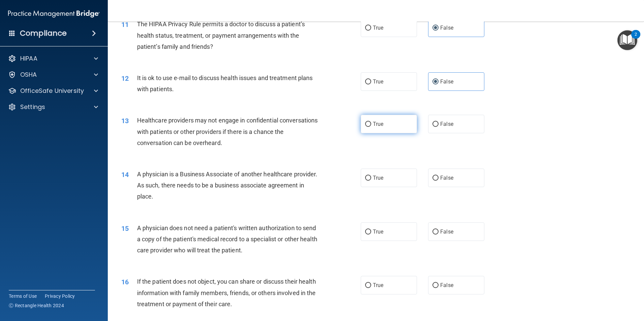
drag, startPoint x: 392, startPoint y: 123, endPoint x: 392, endPoint y: 133, distance: 10.4
click at [392, 123] on label "True" at bounding box center [389, 124] width 56 height 19
click at [371, 123] on input "True" at bounding box center [368, 124] width 6 height 5
radio input "true"
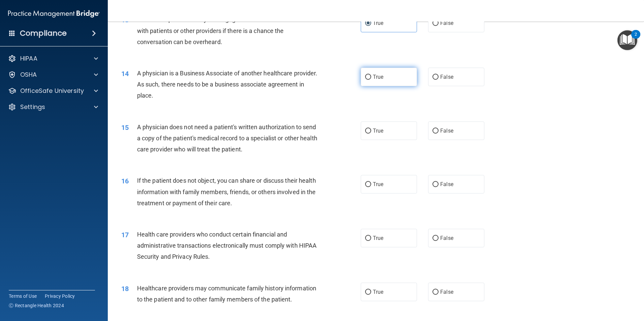
scroll to position [606, 0]
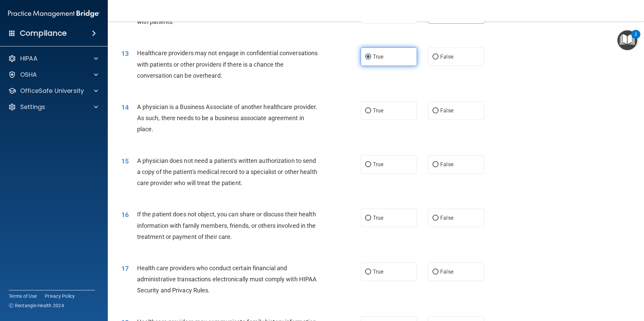
click at [395, 55] on label "True" at bounding box center [389, 56] width 56 height 19
click at [371, 55] on input "True" at bounding box center [368, 57] width 6 height 5
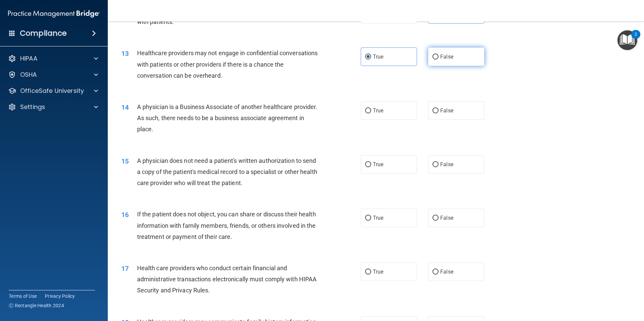
click at [442, 57] on span "False" at bounding box center [446, 57] width 13 height 6
click at [438, 57] on input "False" at bounding box center [435, 57] width 6 height 5
radio input "true"
radio input "false"
click at [442, 110] on span "False" at bounding box center [446, 110] width 13 height 6
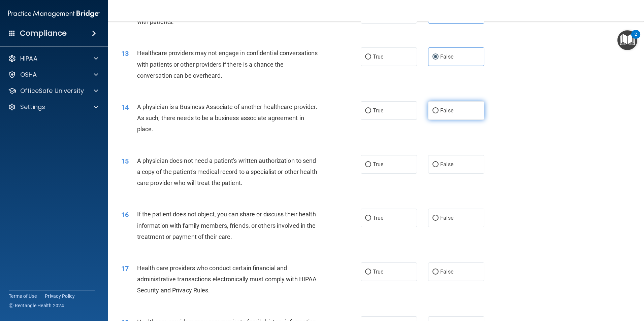
click at [438, 110] on input "False" at bounding box center [435, 110] width 6 height 5
radio input "true"
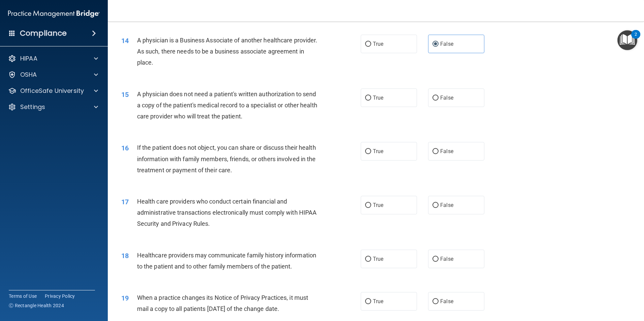
scroll to position [673, 0]
click at [377, 103] on label "True" at bounding box center [389, 97] width 56 height 19
drag, startPoint x: 377, startPoint y: 103, endPoint x: 369, endPoint y: 98, distance: 9.2
click at [369, 98] on label "True" at bounding box center [389, 97] width 56 height 19
click at [369, 98] on input "True" at bounding box center [368, 97] width 6 height 5
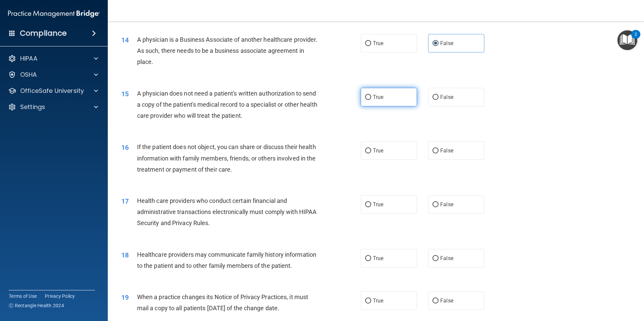
radio input "true"
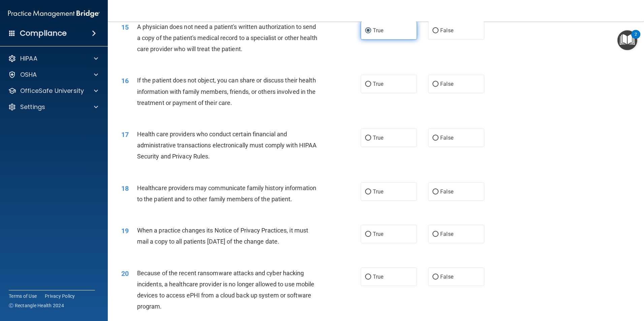
scroll to position [741, 0]
click at [368, 88] on label "True" at bounding box center [389, 83] width 56 height 19
click at [368, 86] on input "True" at bounding box center [368, 83] width 6 height 5
radio input "true"
click at [373, 139] on span "True" at bounding box center [378, 137] width 10 height 6
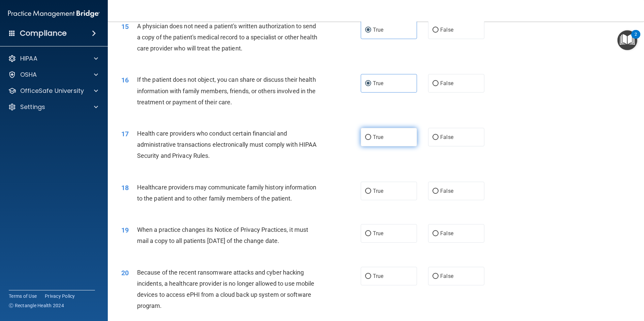
click at [371, 139] on input "True" at bounding box center [368, 137] width 6 height 5
radio input "true"
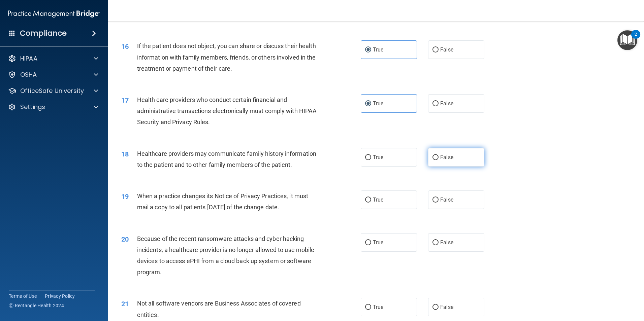
click at [442, 158] on span "False" at bounding box center [446, 157] width 13 height 6
click at [438, 158] on input "False" at bounding box center [435, 157] width 6 height 5
radio input "true"
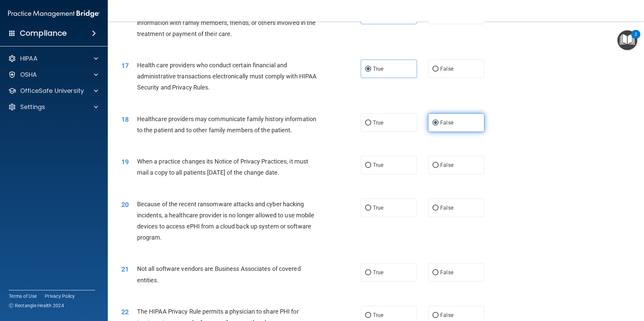
scroll to position [842, 0]
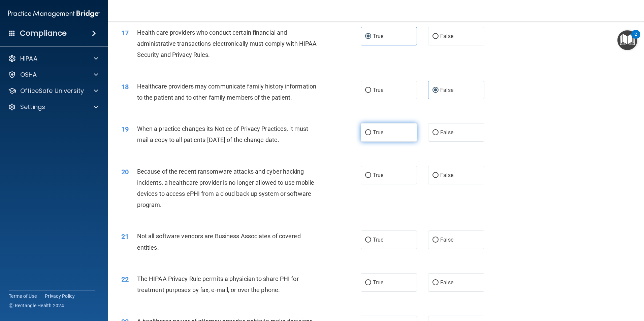
click at [373, 133] on span "True" at bounding box center [378, 132] width 10 height 6
click at [371, 133] on input "True" at bounding box center [368, 132] width 6 height 5
radio input "true"
click at [372, 127] on label "True" at bounding box center [389, 132] width 56 height 19
drag, startPoint x: 372, startPoint y: 127, endPoint x: 370, endPoint y: 136, distance: 9.0
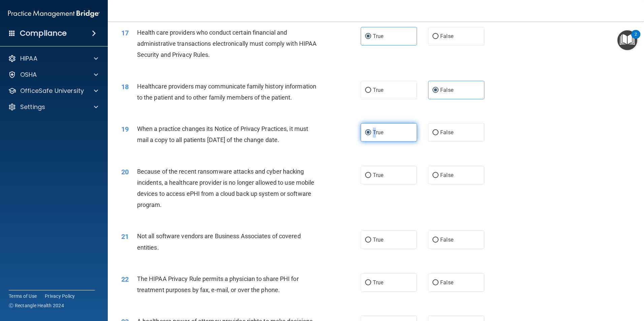
click at [370, 136] on label "True" at bounding box center [389, 132] width 56 height 19
click at [370, 135] on input "True" at bounding box center [368, 132] width 6 height 5
click at [365, 135] on input "True" at bounding box center [368, 132] width 6 height 5
click at [432, 132] on input "False" at bounding box center [435, 132] width 6 height 5
radio input "true"
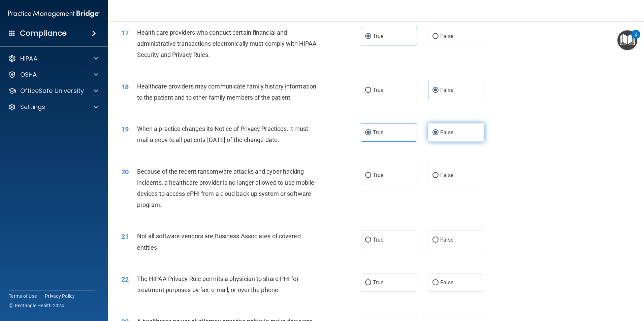
radio input "false"
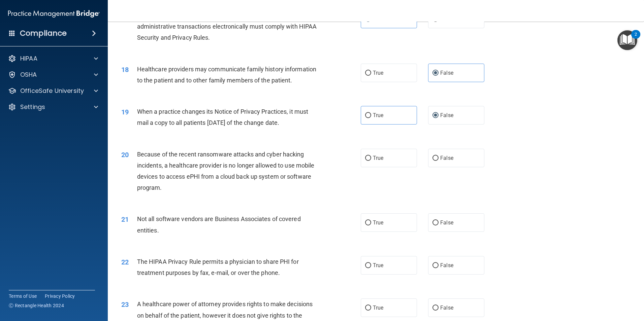
scroll to position [875, 0]
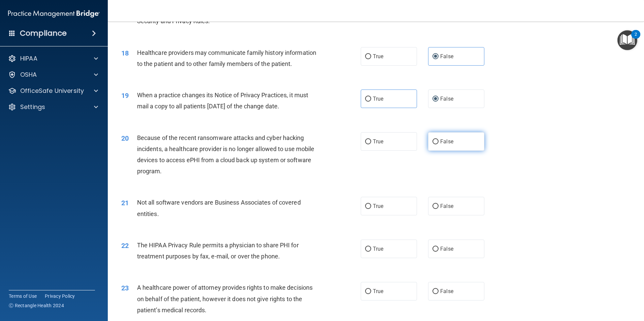
click at [433, 144] on label "False" at bounding box center [456, 141] width 56 height 19
click at [433, 144] on input "False" at bounding box center [435, 141] width 6 height 5
radio input "true"
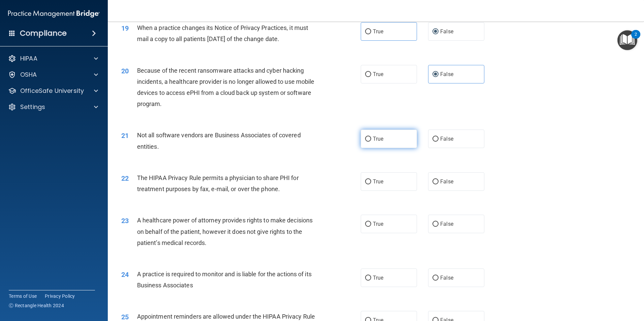
click at [373, 137] on span "True" at bounding box center [378, 139] width 10 height 6
click at [371, 137] on input "True" at bounding box center [368, 139] width 6 height 5
radio input "true"
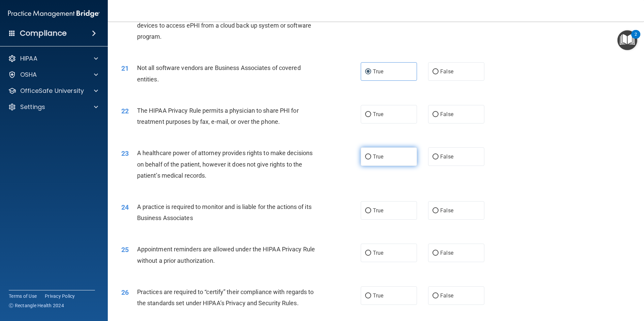
click at [397, 160] on label "True" at bounding box center [389, 156] width 56 height 19
click at [371, 160] on input "True" at bounding box center [368, 157] width 6 height 5
radio input "true"
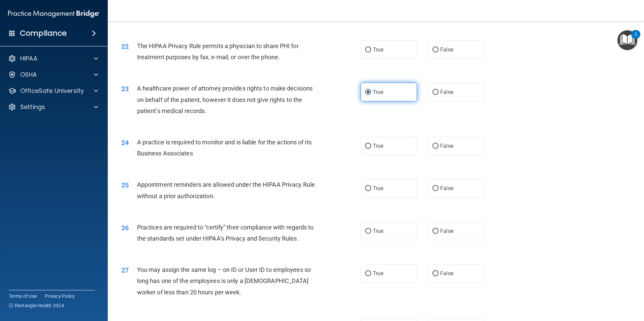
scroll to position [1077, 0]
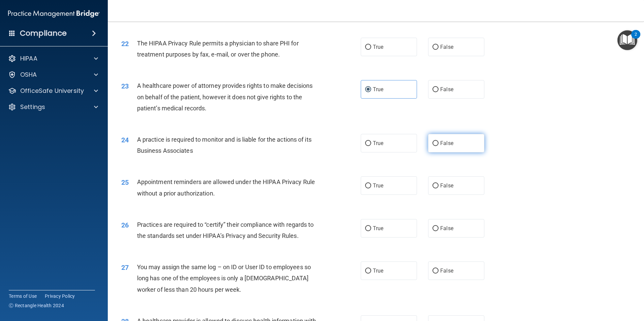
click at [435, 147] on label "False" at bounding box center [456, 143] width 56 height 19
click at [435, 146] on input "False" at bounding box center [435, 143] width 6 height 5
radio input "true"
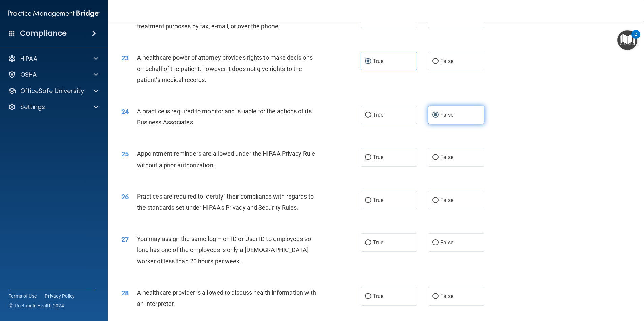
scroll to position [1144, 0]
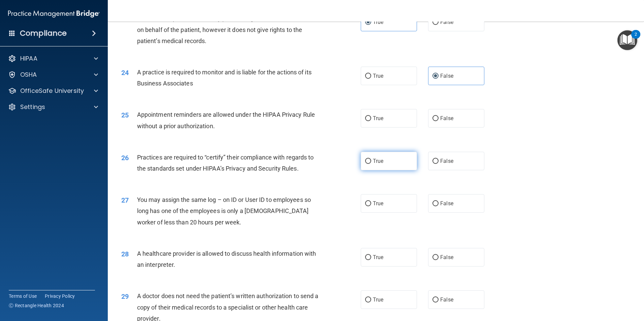
click at [401, 159] on label "True" at bounding box center [389, 161] width 56 height 19
click at [371, 159] on input "True" at bounding box center [368, 161] width 6 height 5
radio input "true"
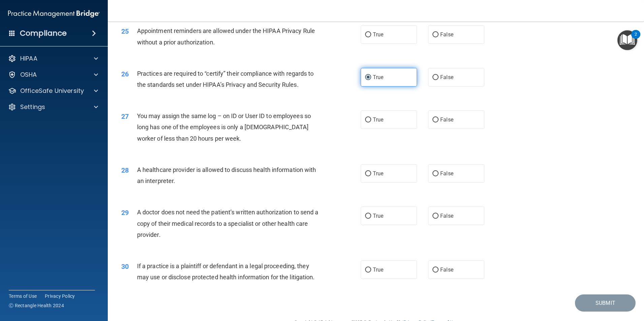
scroll to position [1212, 0]
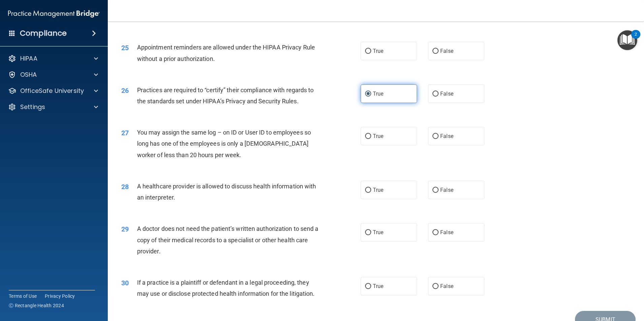
click at [377, 95] on span "True" at bounding box center [378, 94] width 10 height 6
click at [371, 95] on input "True" at bounding box center [368, 94] width 6 height 5
click at [365, 96] on input "True" at bounding box center [368, 94] width 6 height 5
click at [435, 93] on label "False" at bounding box center [456, 93] width 56 height 19
click at [435, 93] on input "False" at bounding box center [435, 94] width 6 height 5
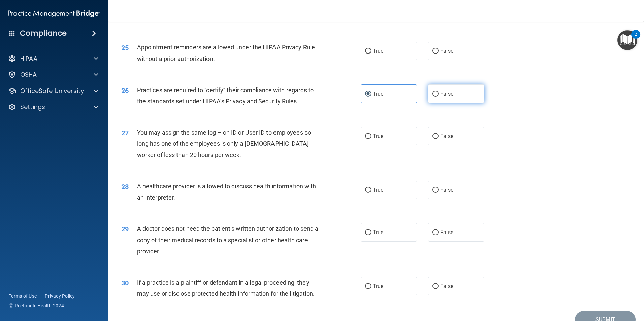
radio input "true"
radio input "false"
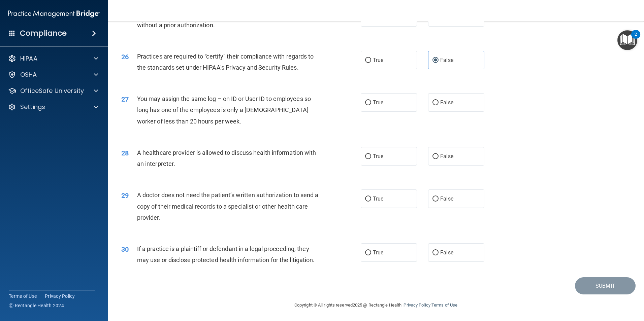
scroll to position [1246, 0]
click at [439, 106] on label "False" at bounding box center [456, 102] width 56 height 19
click at [438, 105] on input "False" at bounding box center [435, 102] width 6 height 5
radio input "true"
click at [391, 157] on label "True" at bounding box center [389, 156] width 56 height 19
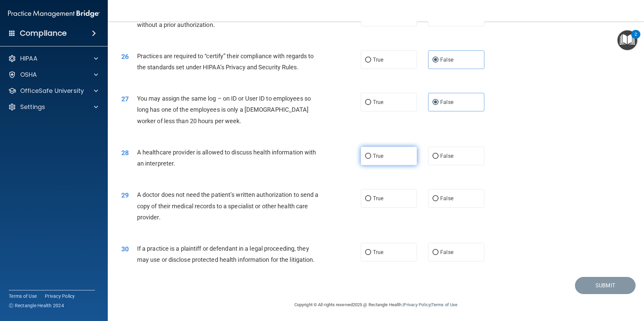
click at [371, 157] on input "True" at bounding box center [368, 156] width 6 height 5
radio input "true"
click at [387, 204] on label "True" at bounding box center [389, 198] width 56 height 19
click at [371, 201] on input "True" at bounding box center [368, 198] width 6 height 5
radio input "true"
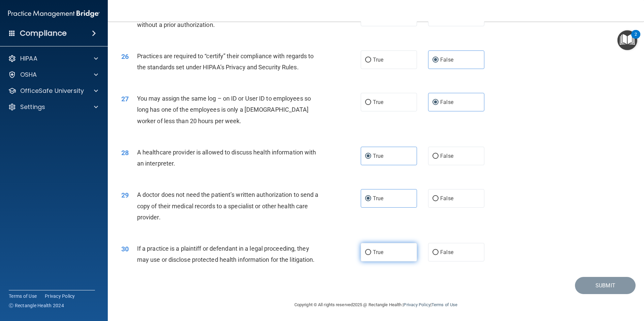
click at [400, 253] on label "True" at bounding box center [389, 252] width 56 height 19
click at [371, 253] on input "True" at bounding box center [368, 252] width 6 height 5
radio input "true"
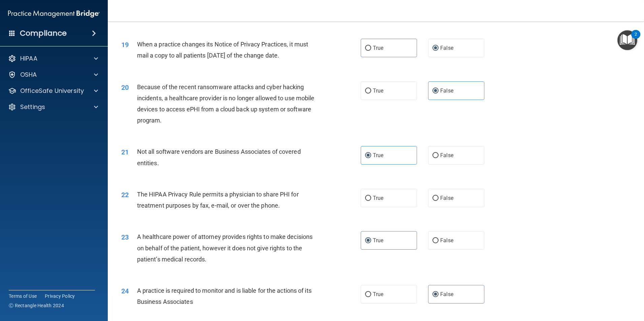
scroll to position [943, 0]
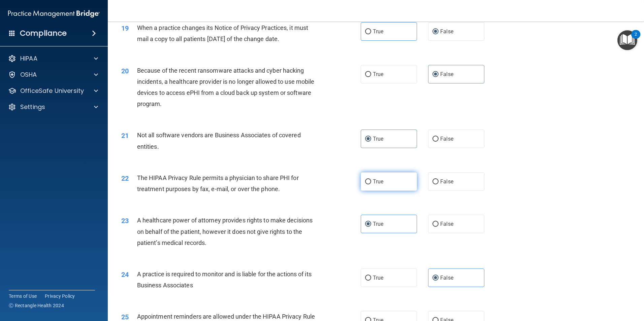
click at [365, 184] on label "True" at bounding box center [389, 181] width 56 height 19
click at [365, 184] on input "True" at bounding box center [368, 181] width 6 height 5
radio input "true"
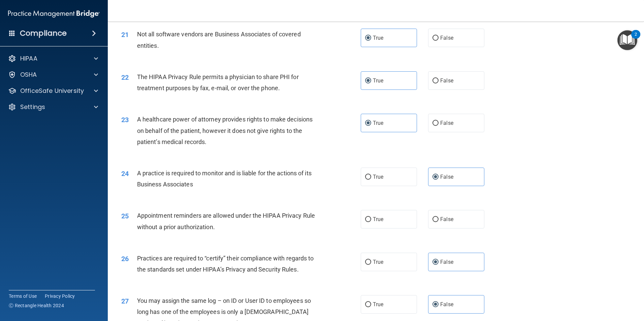
scroll to position [1044, 0]
click at [381, 224] on label "True" at bounding box center [389, 219] width 56 height 19
click at [371, 222] on input "True" at bounding box center [368, 219] width 6 height 5
radio input "true"
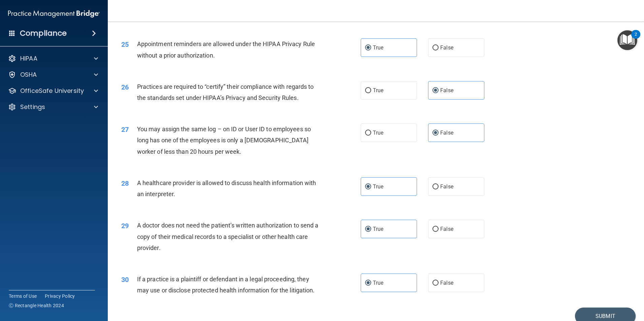
scroll to position [1246, 0]
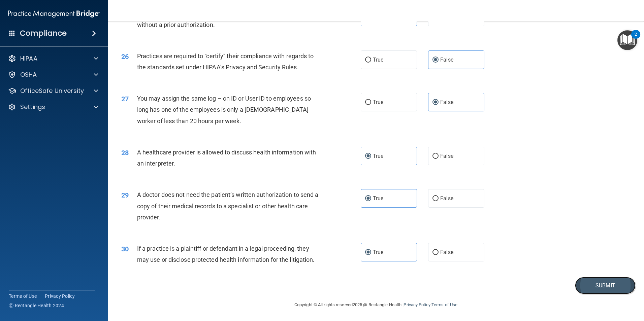
click at [593, 285] on button "Submit" at bounding box center [605, 285] width 61 height 17
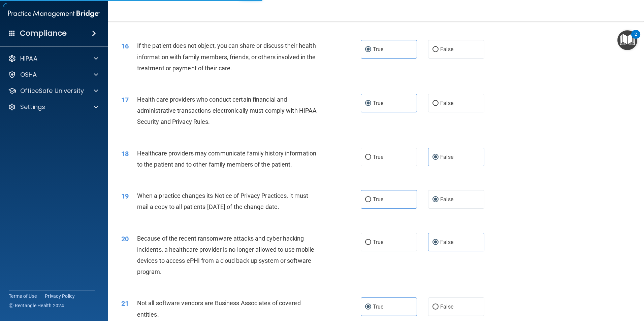
scroll to position [606, 0]
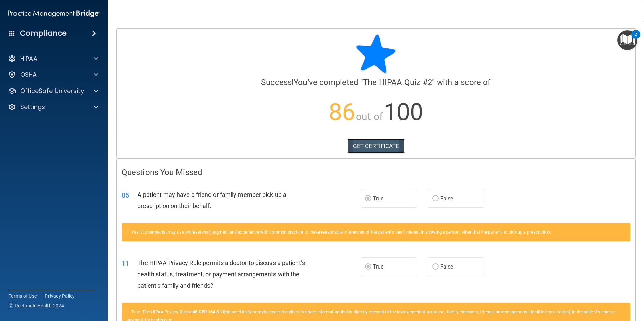
click at [374, 145] on link "GET CERTIFICATE" at bounding box center [376, 146] width 58 height 15
click at [81, 93] on p "OfficeSafe University" at bounding box center [52, 91] width 64 height 8
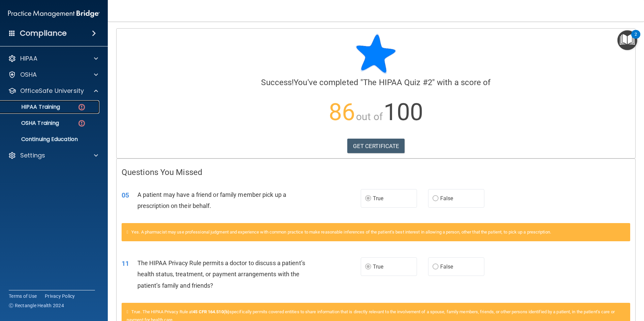
click at [67, 109] on div "HIPAA Training" at bounding box center [50, 107] width 92 height 7
